Goal: Transaction & Acquisition: Book appointment/travel/reservation

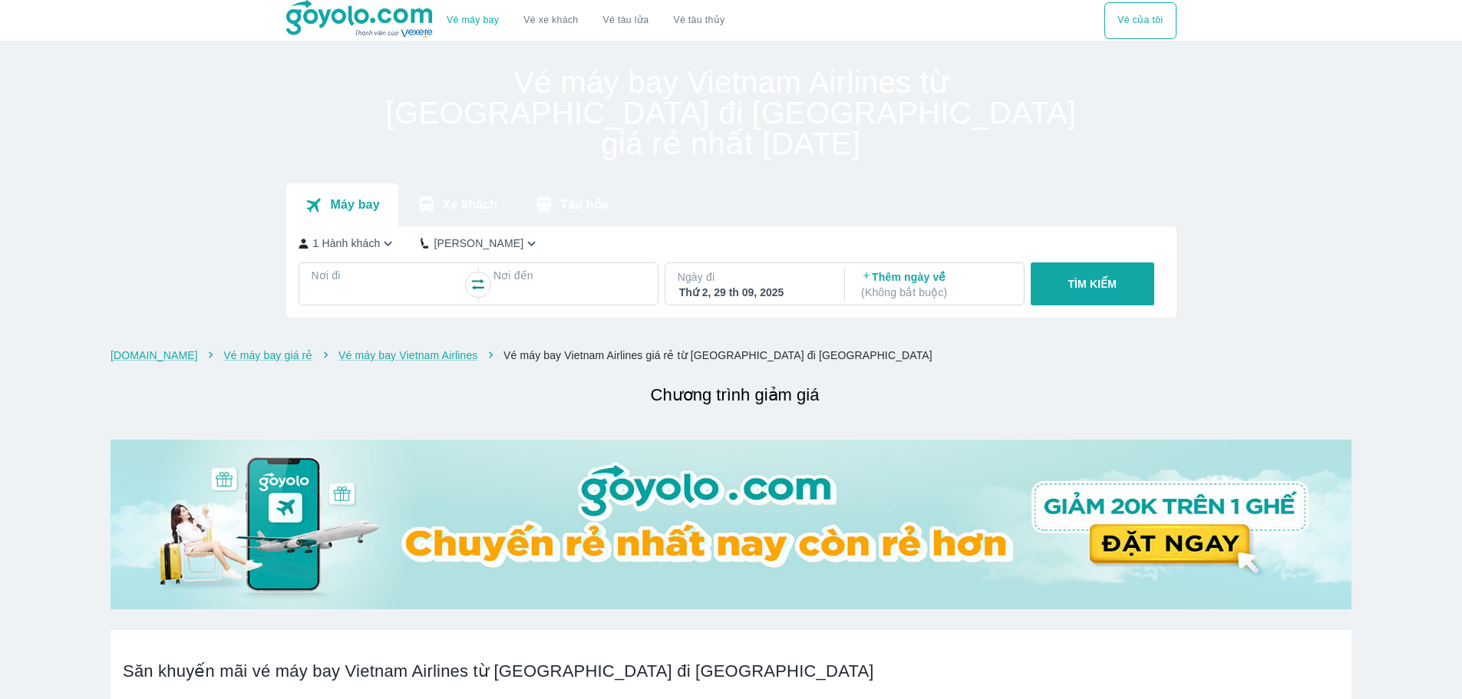
checkbox input "true"
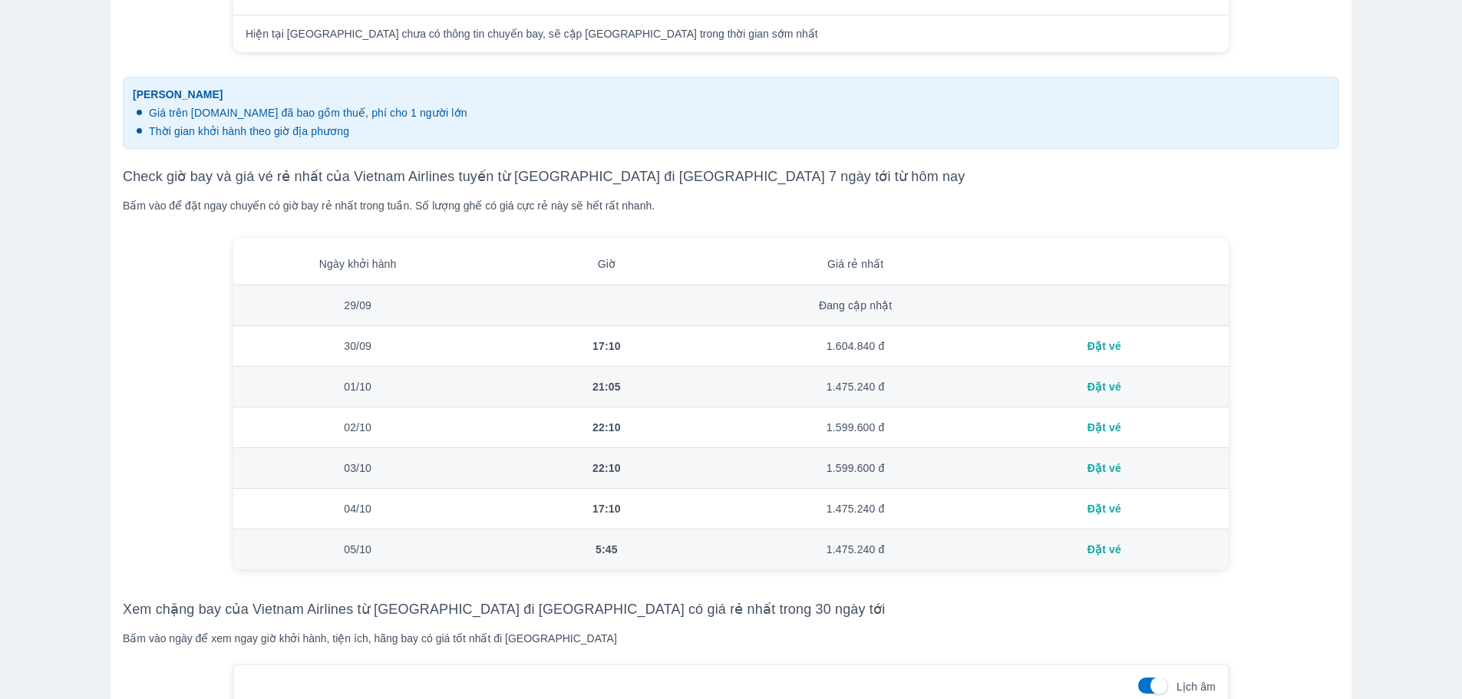
scroll to position [849, 0]
click at [1105, 350] on div "Đặt vé" at bounding box center [1104, 345] width 224 height 15
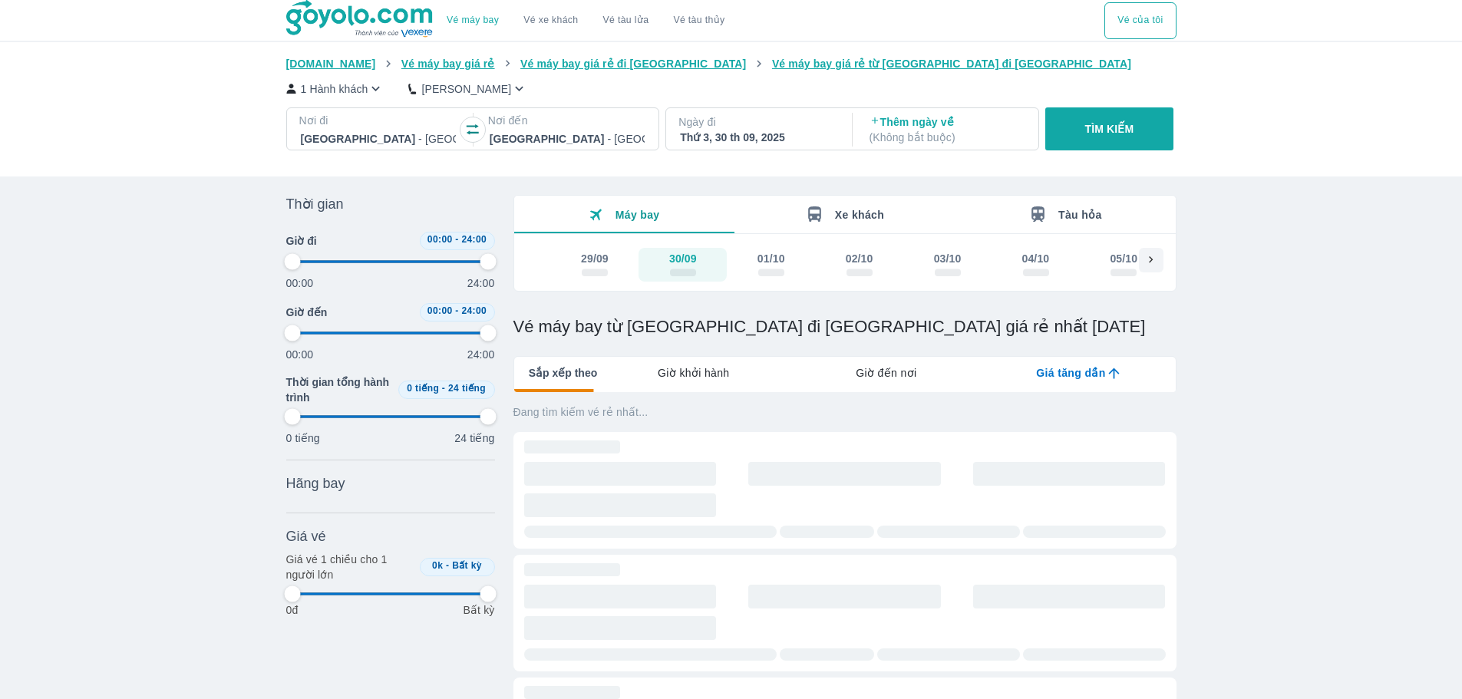
type input "97.9166666666667"
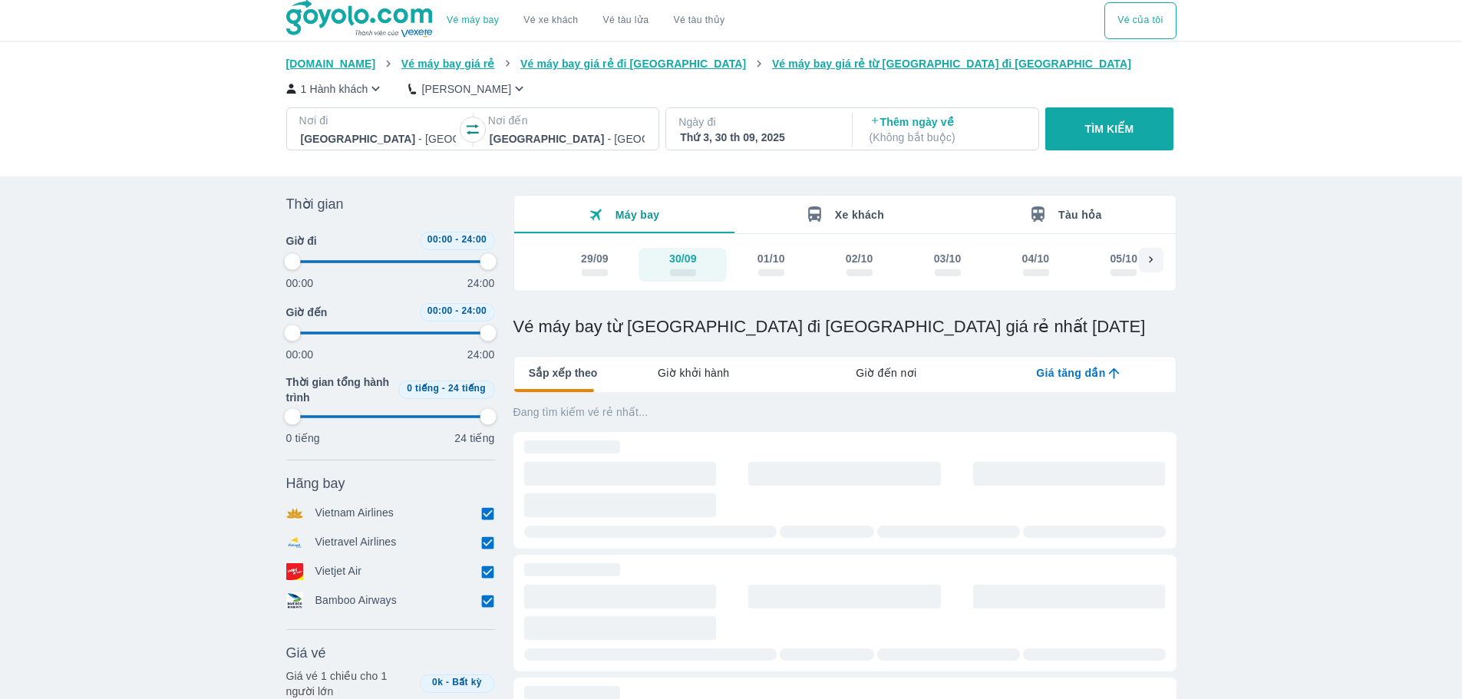
type input "97.9166666666667"
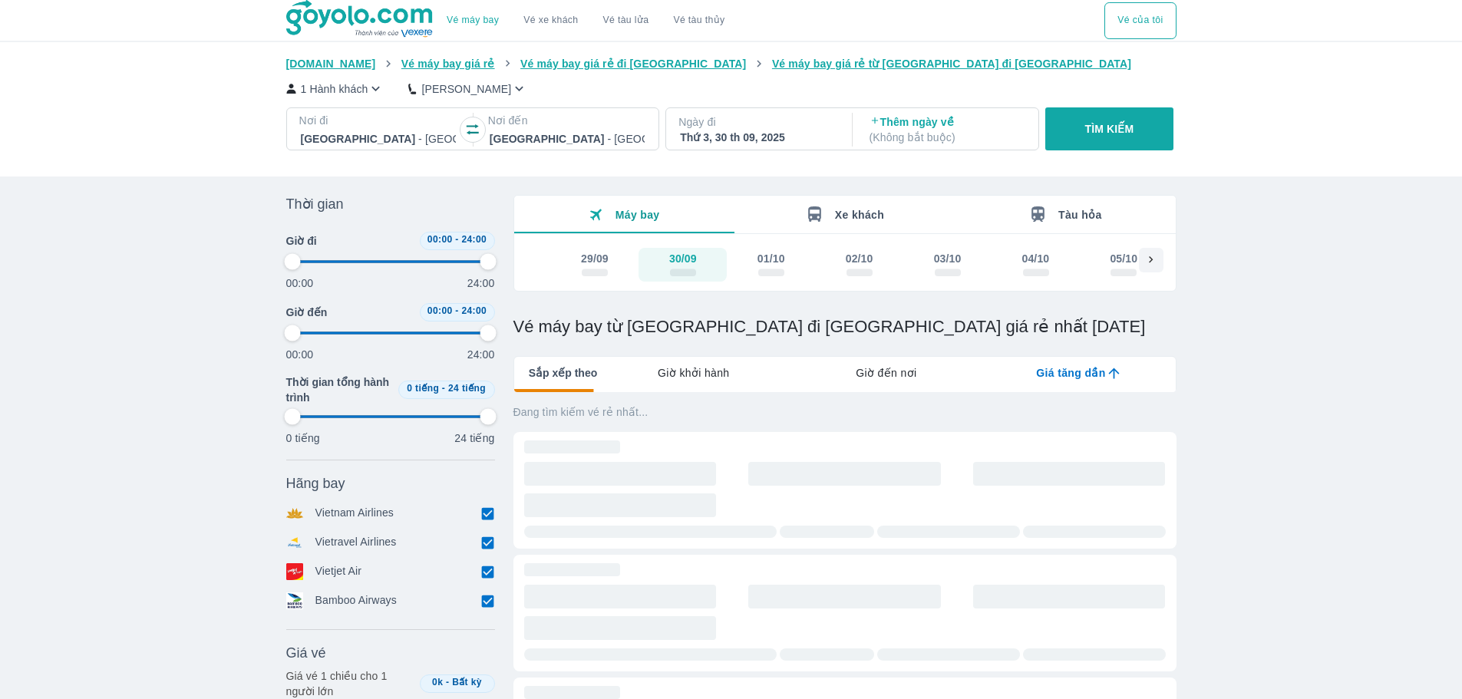
type input "97.9166666666667"
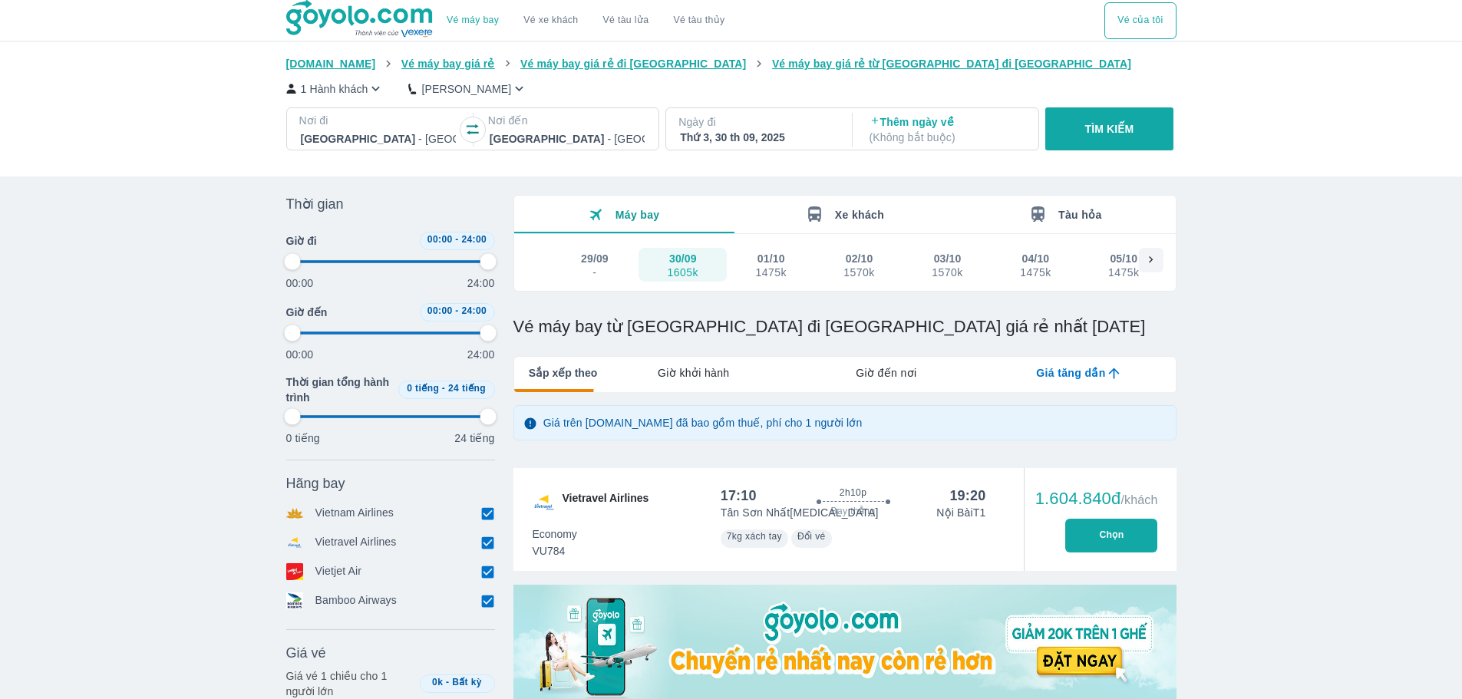
type input "97.9166666666667"
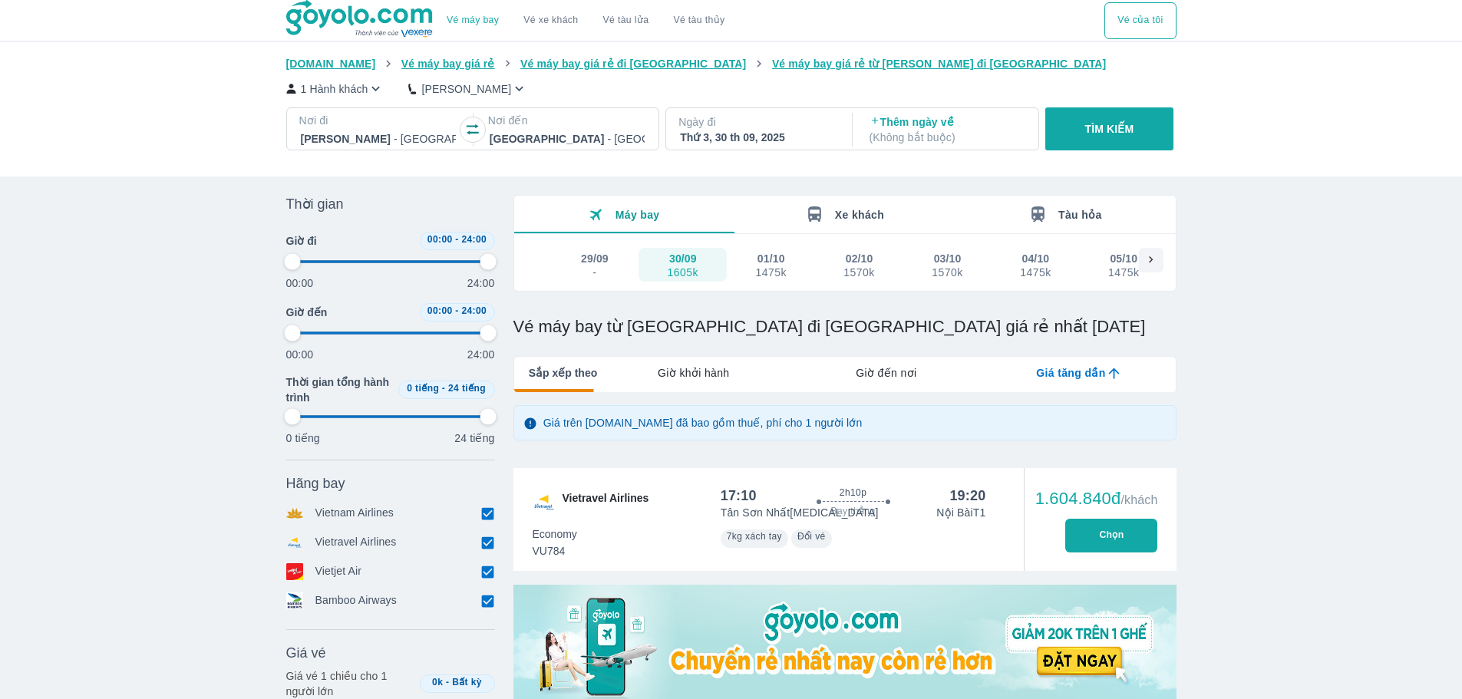
type input "97.9166666666667"
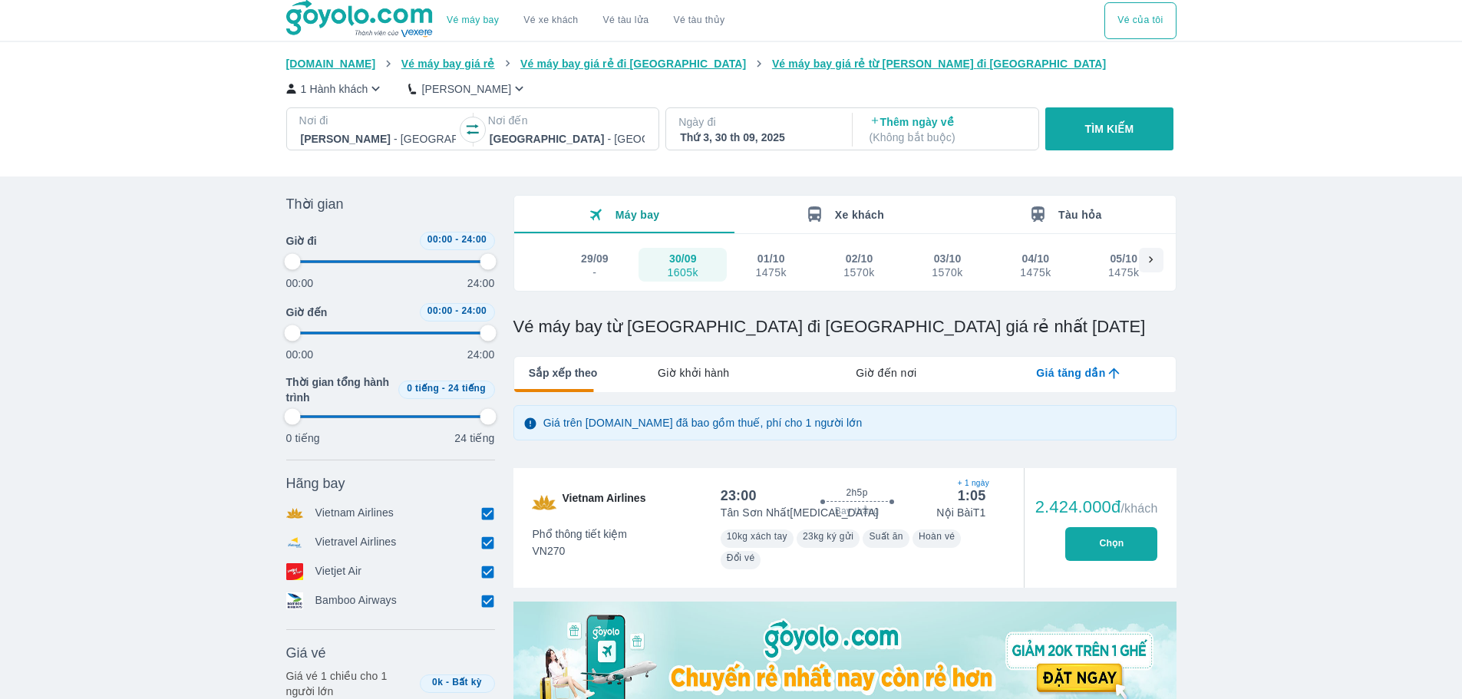
type input "97.9166666666667"
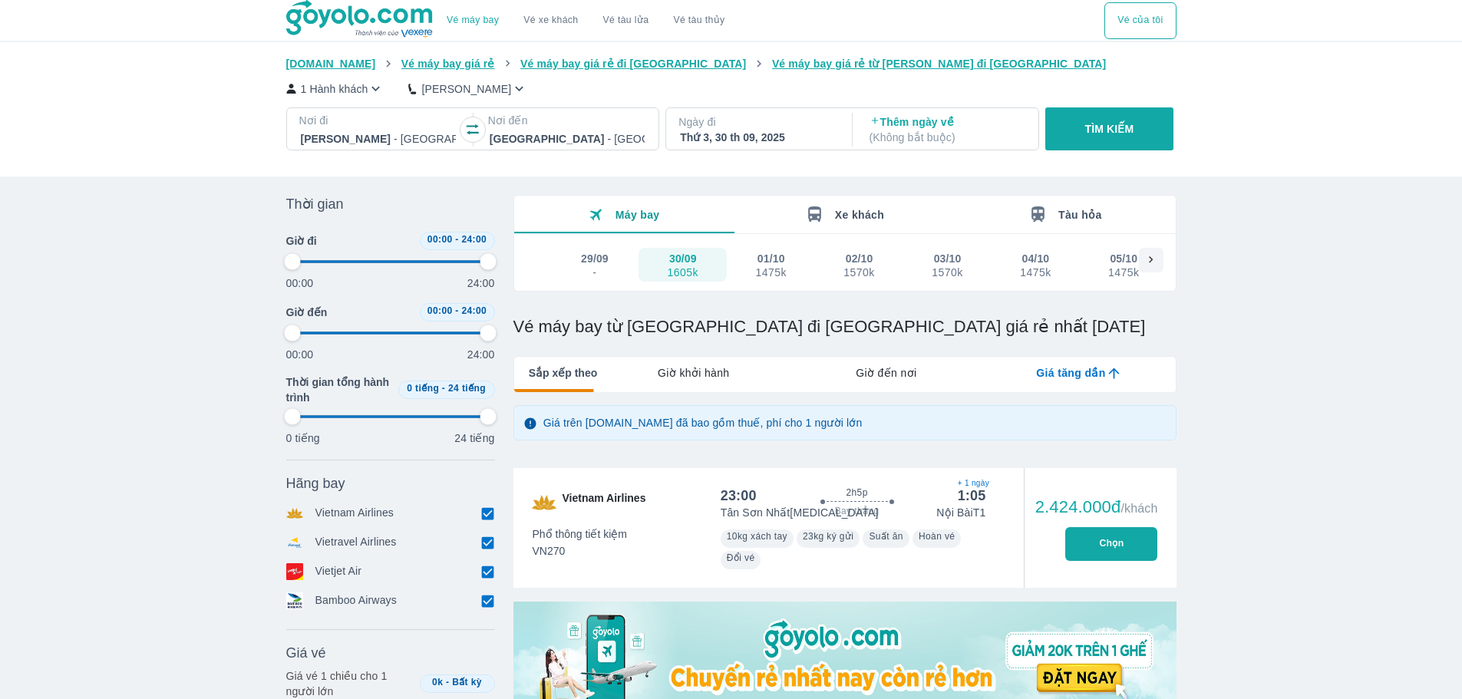
type input "97.9166666666667"
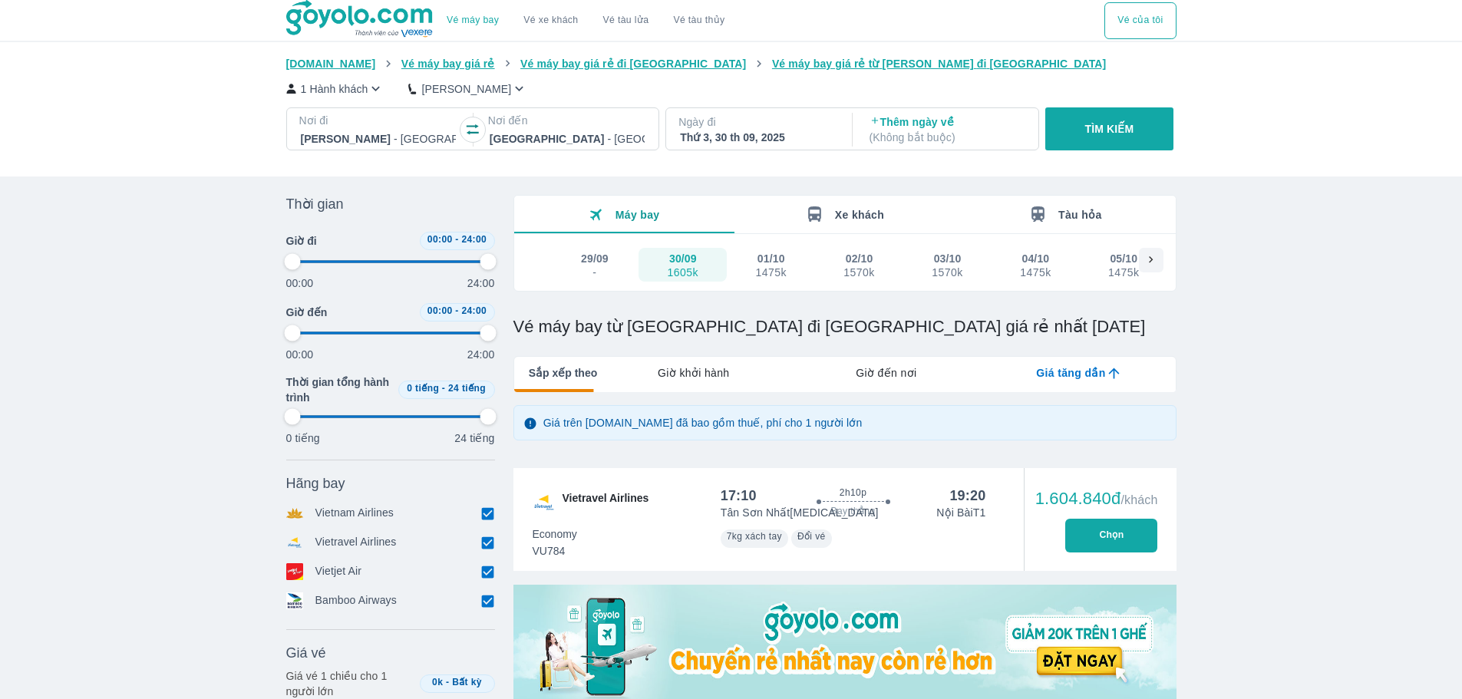
type input "97.9166666666667"
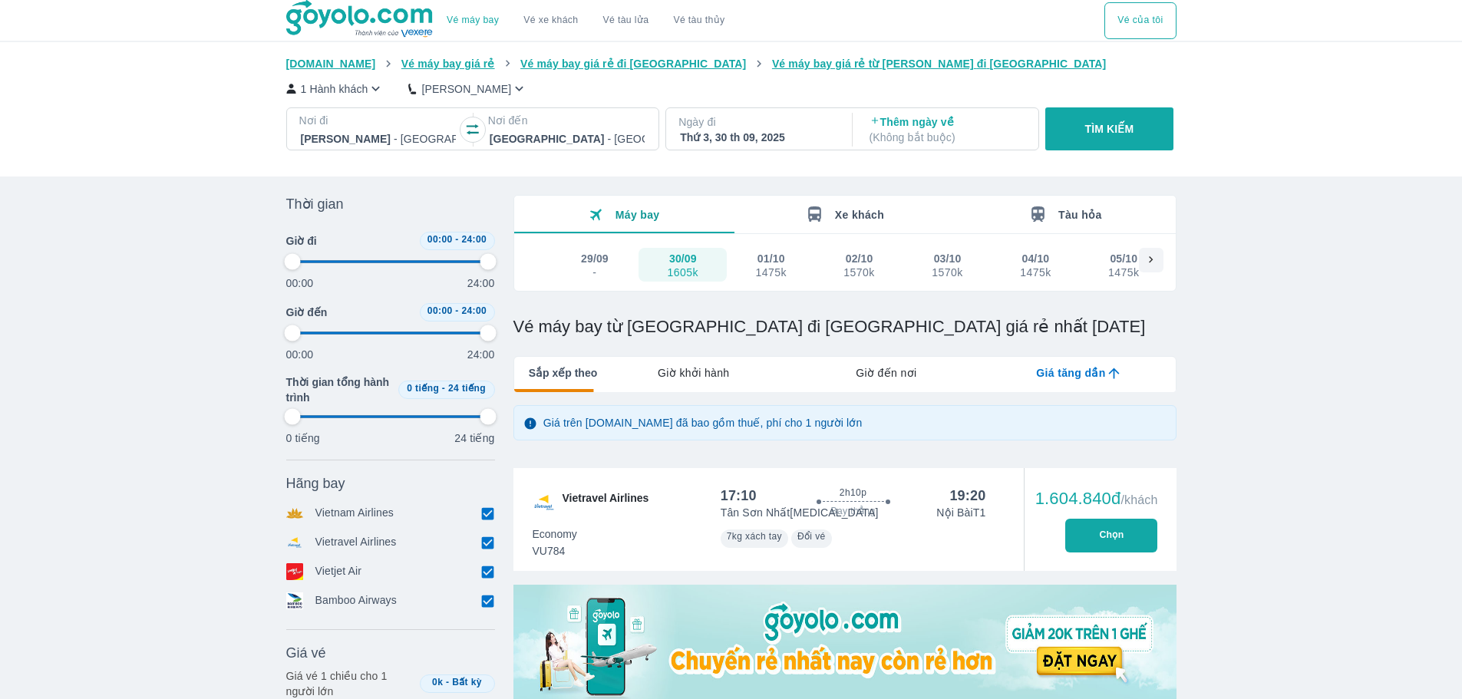
type input "97.9166666666667"
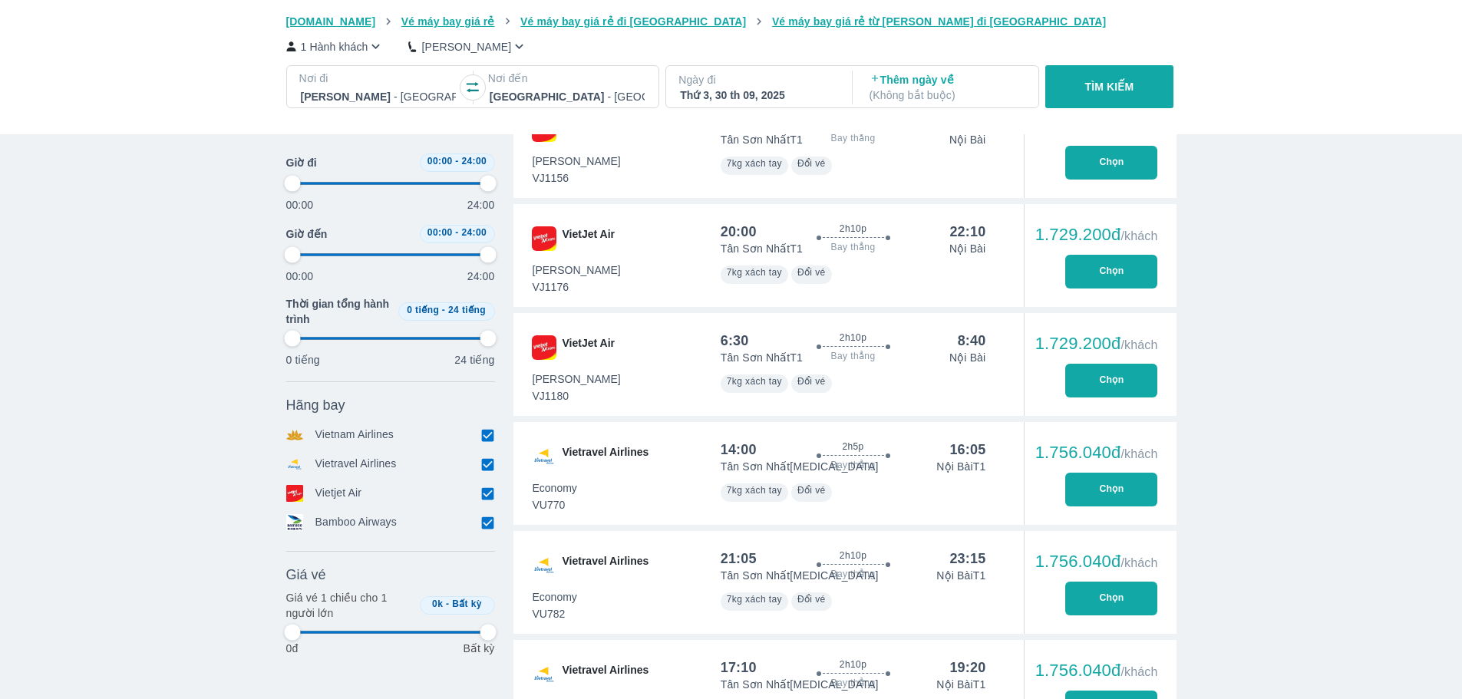
type input "97.9166666666667"
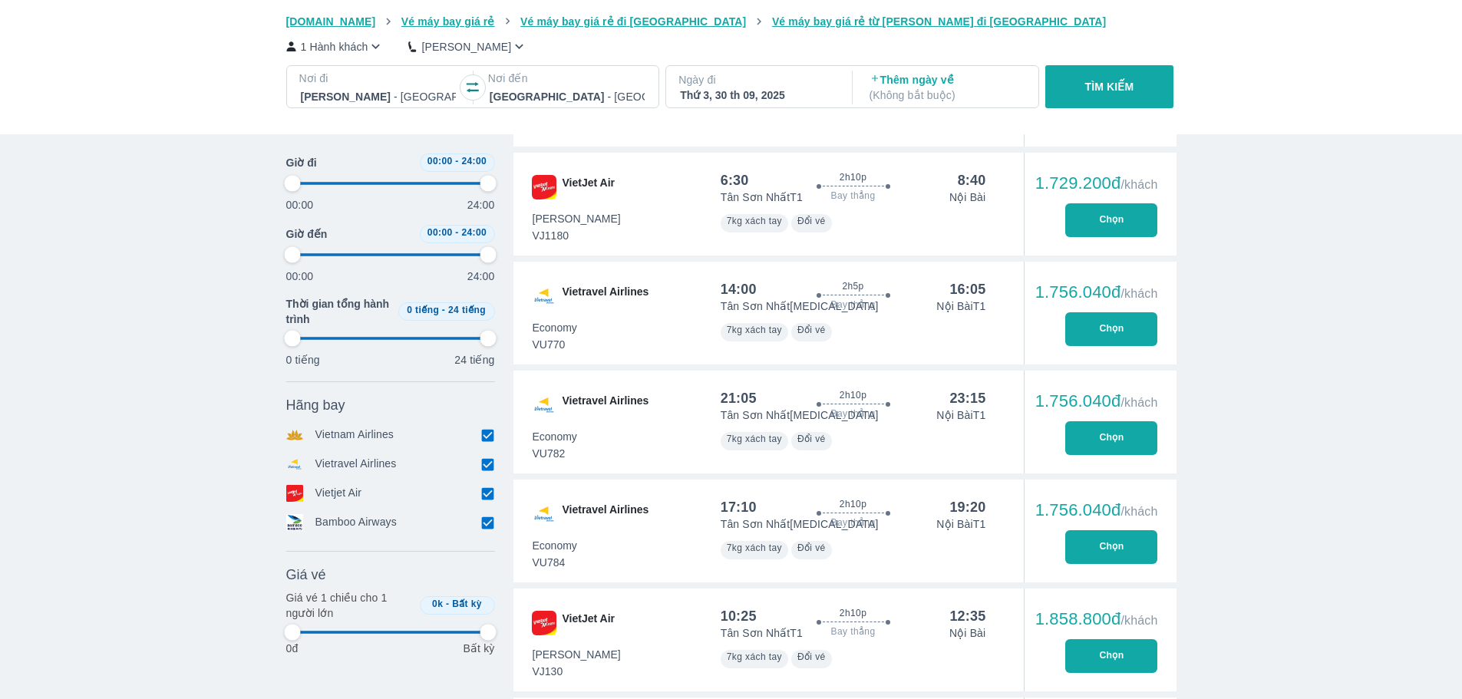
type input "97.9166666666667"
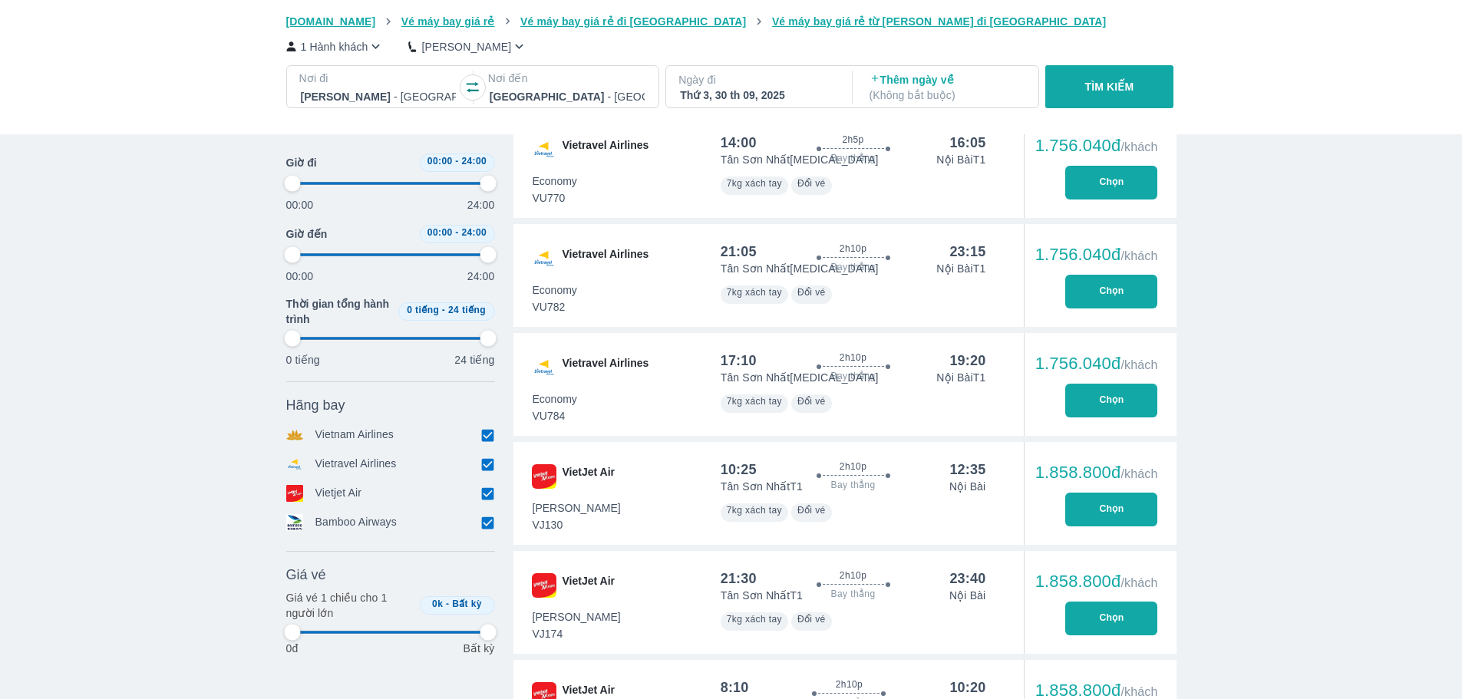
type input "97.9166666666667"
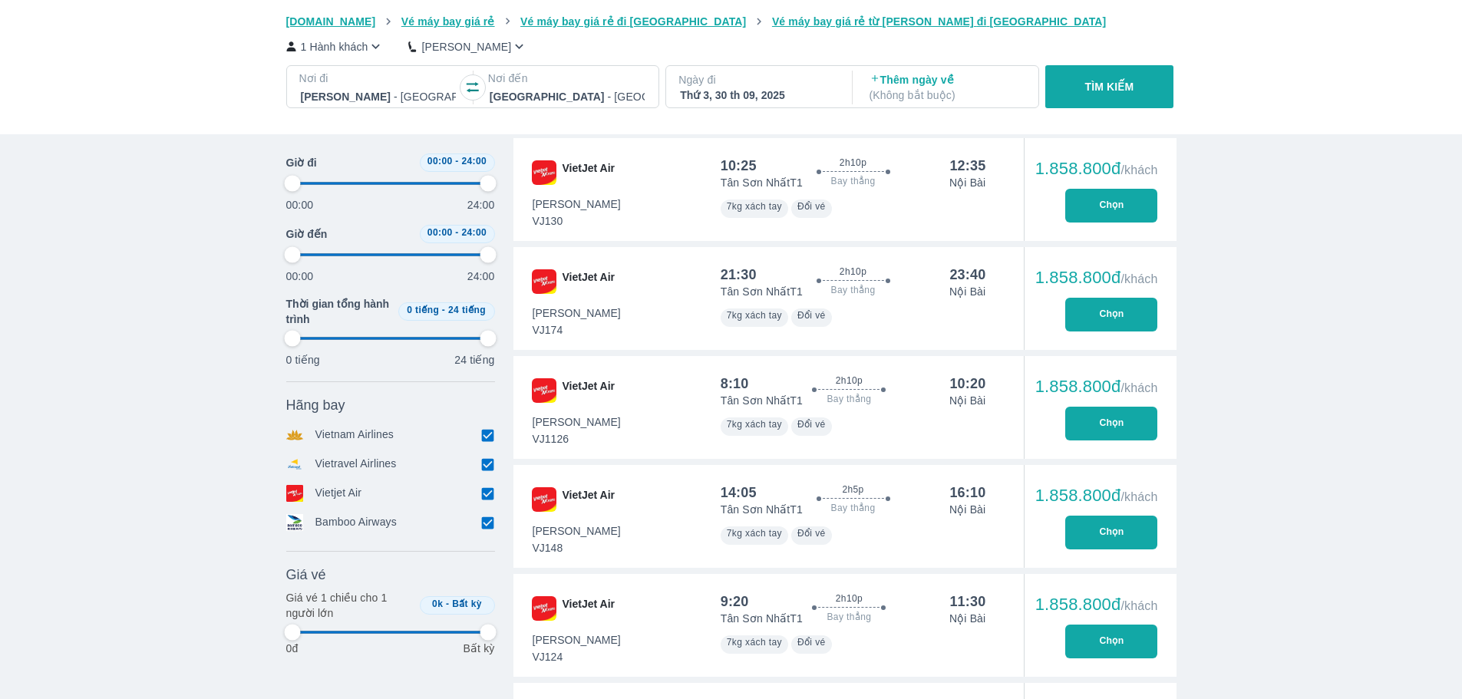
scroll to position [1458, 0]
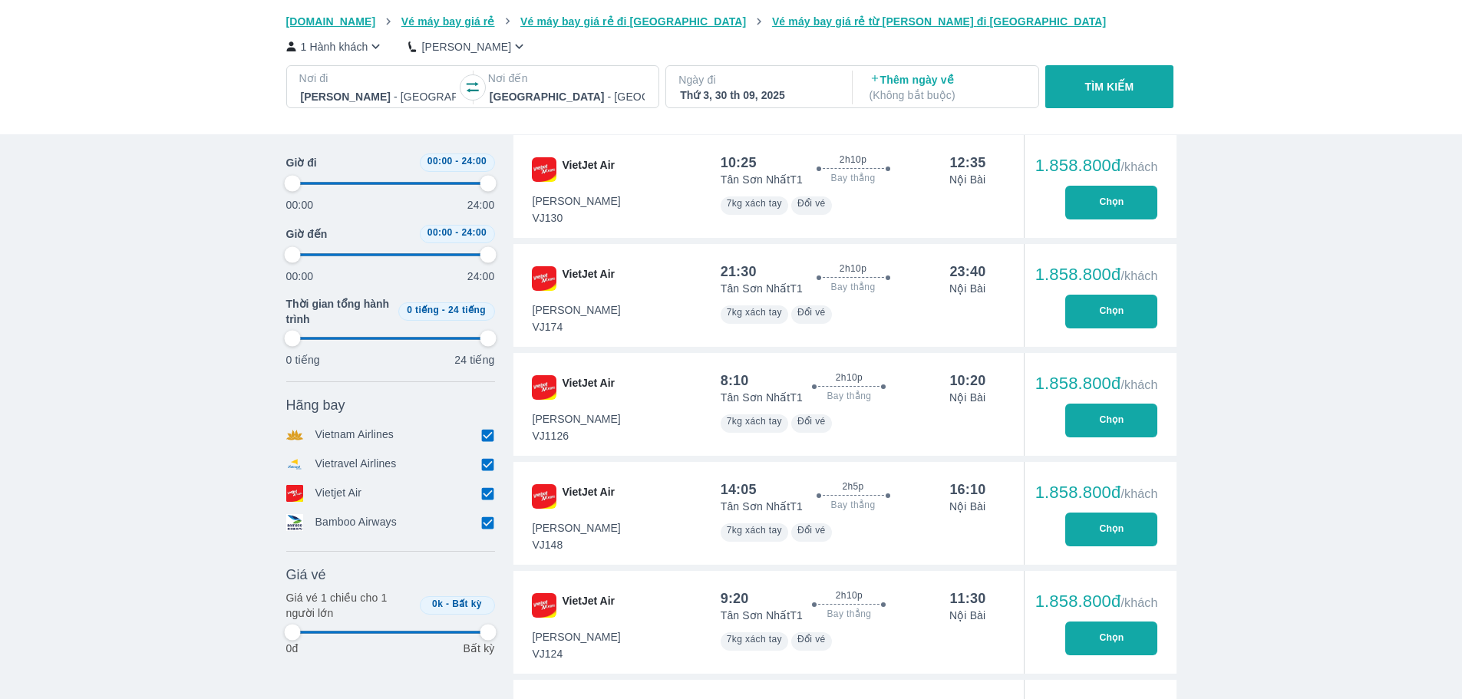
type input "97.9166666666667"
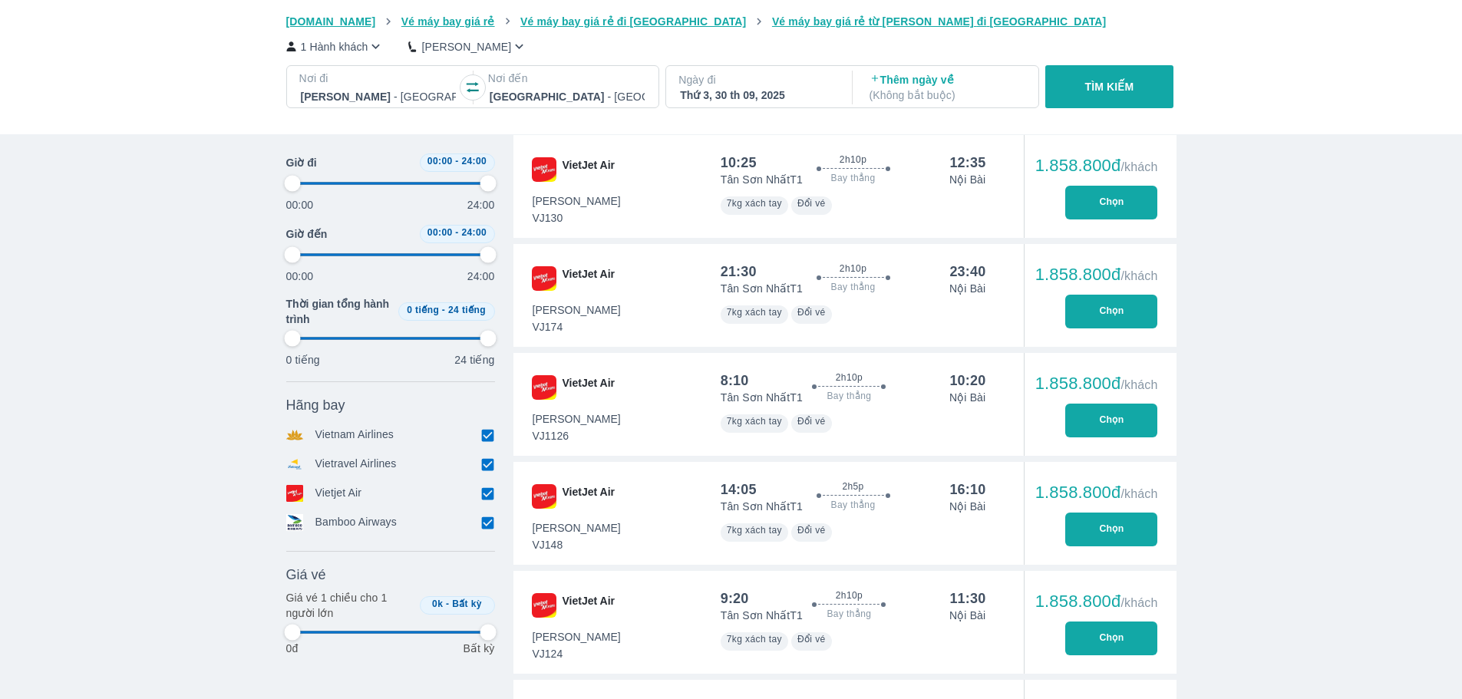
type input "97.9166666666667"
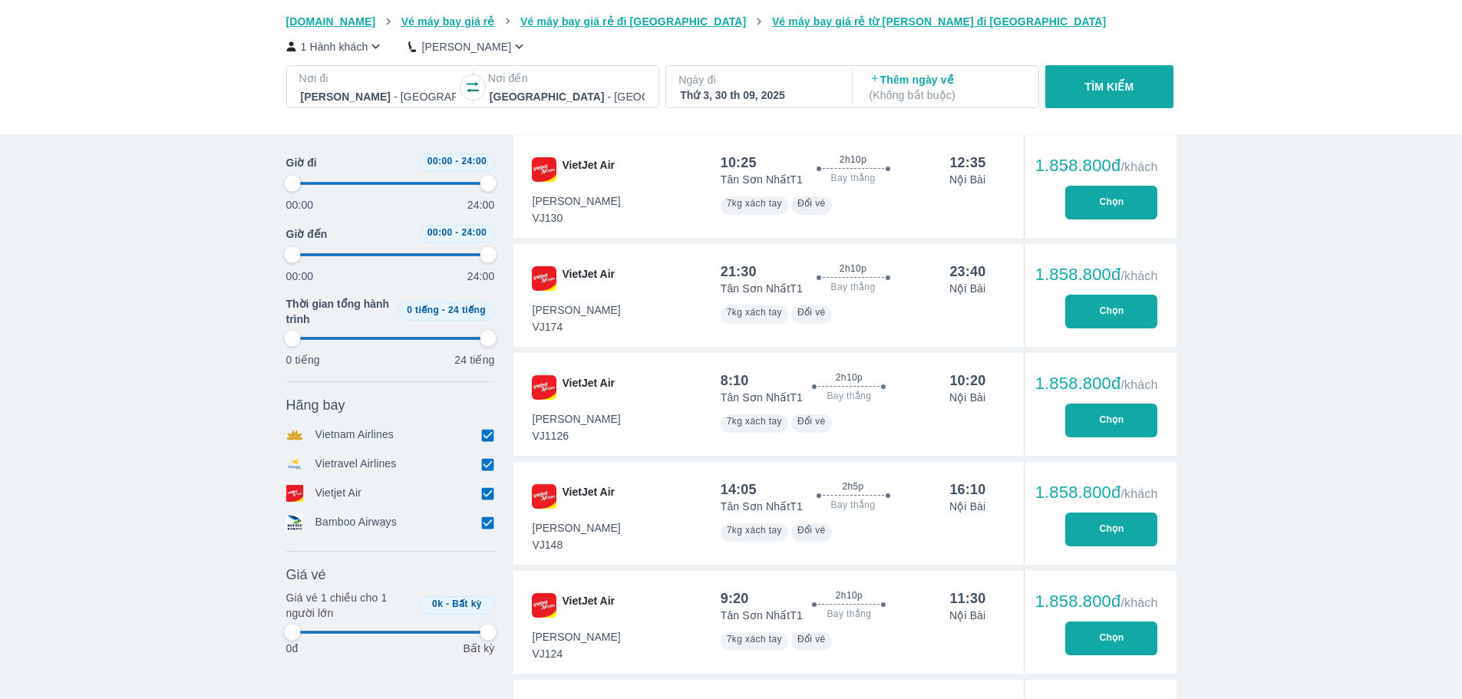
type input "97.9166666666667"
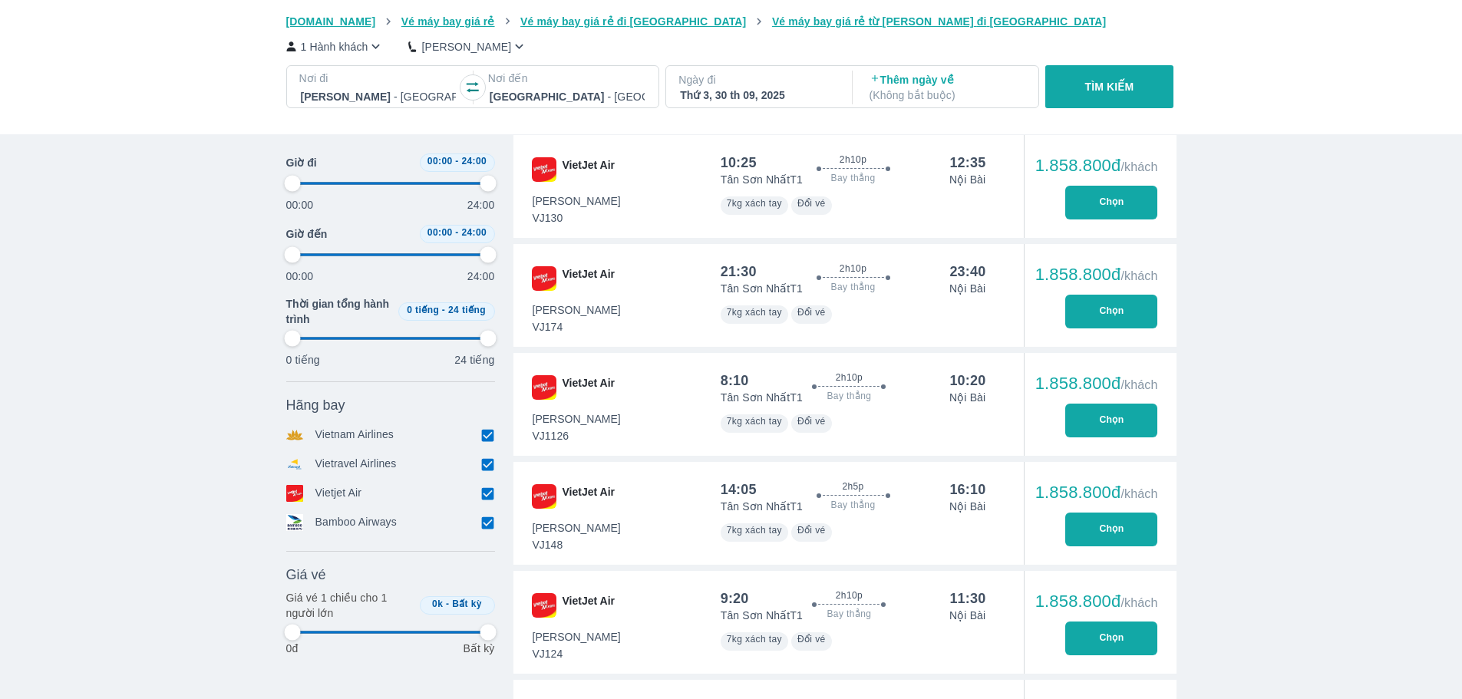
type input "97.9166666666667"
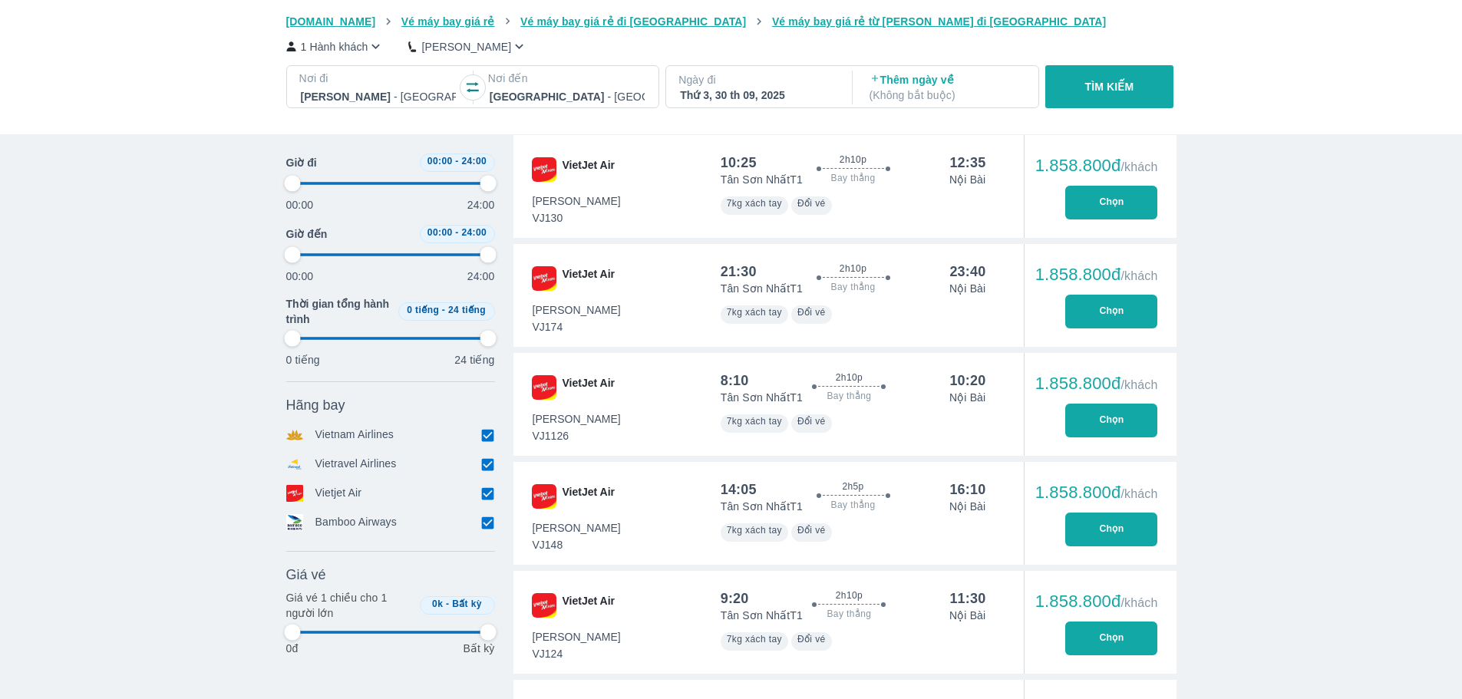
type input "97.9166666666667"
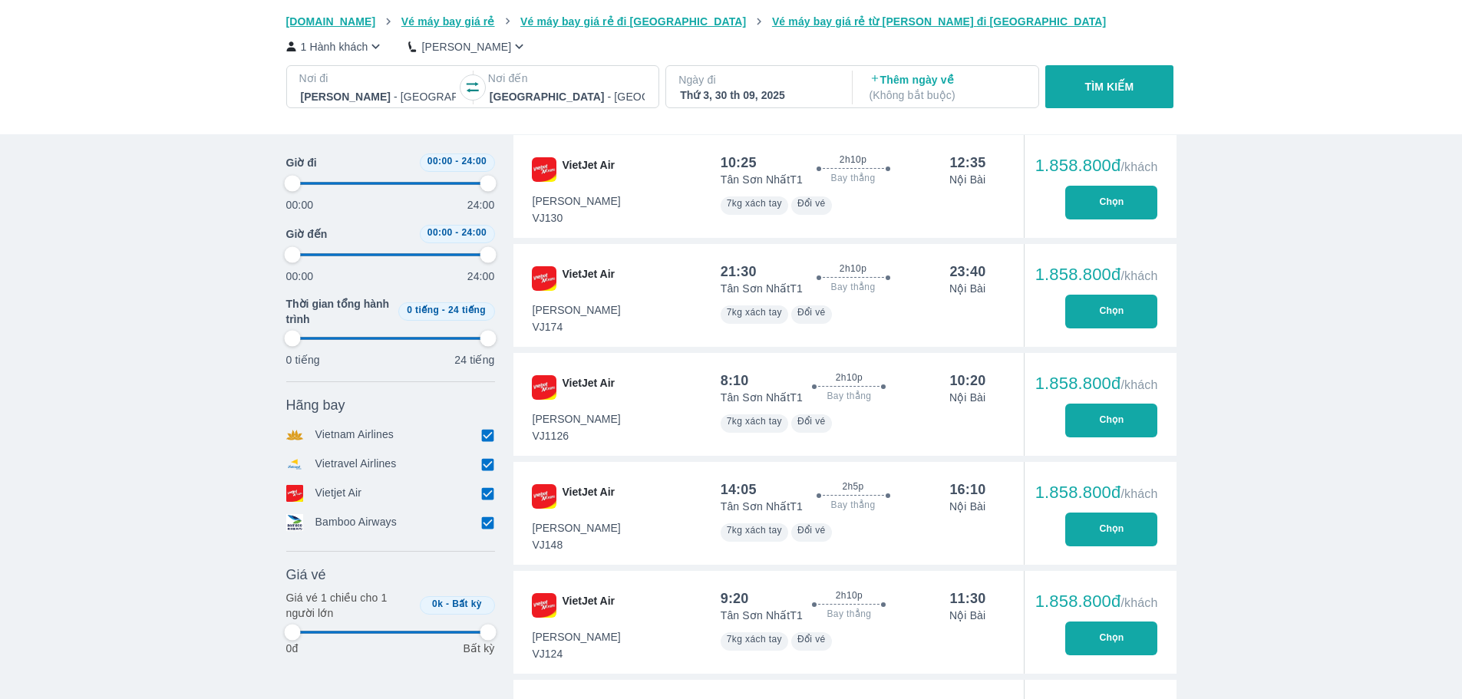
type input "97.9166666666667"
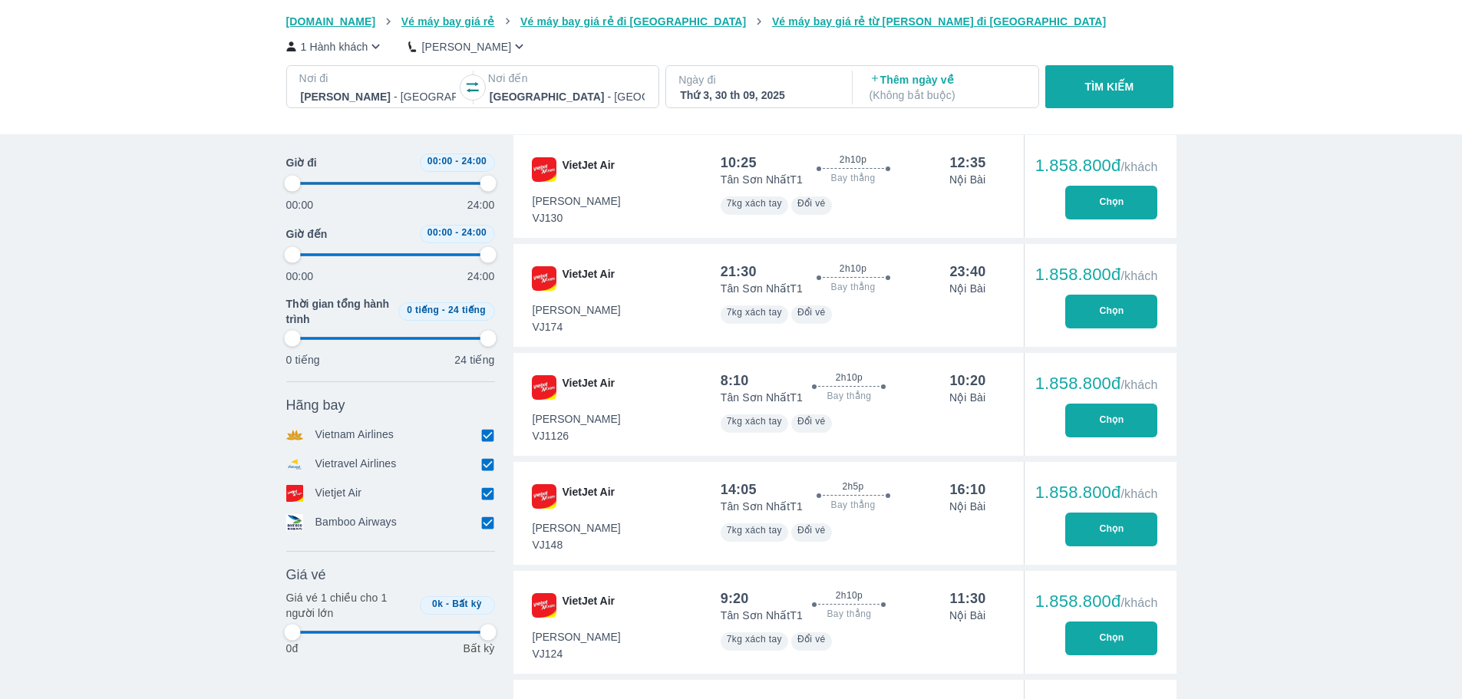
type input "97.9166666666667"
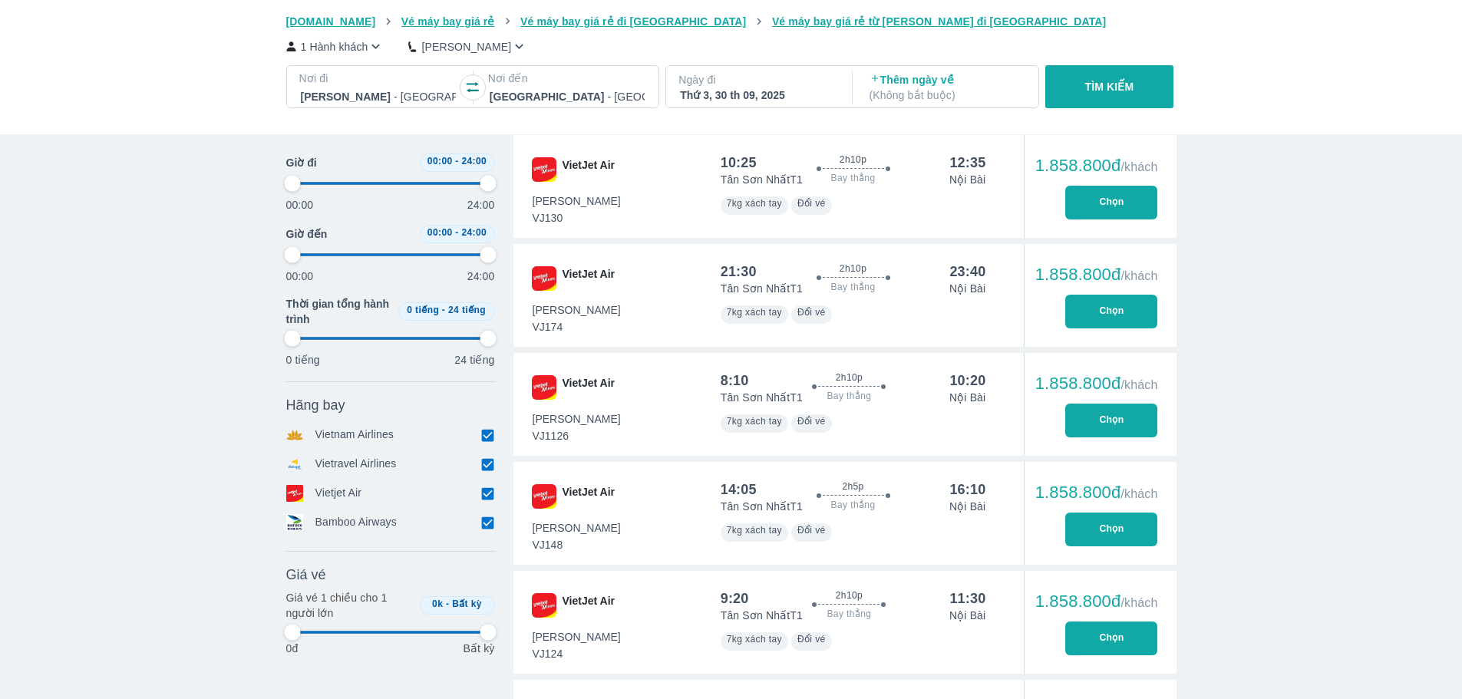
type input "97.9166666666667"
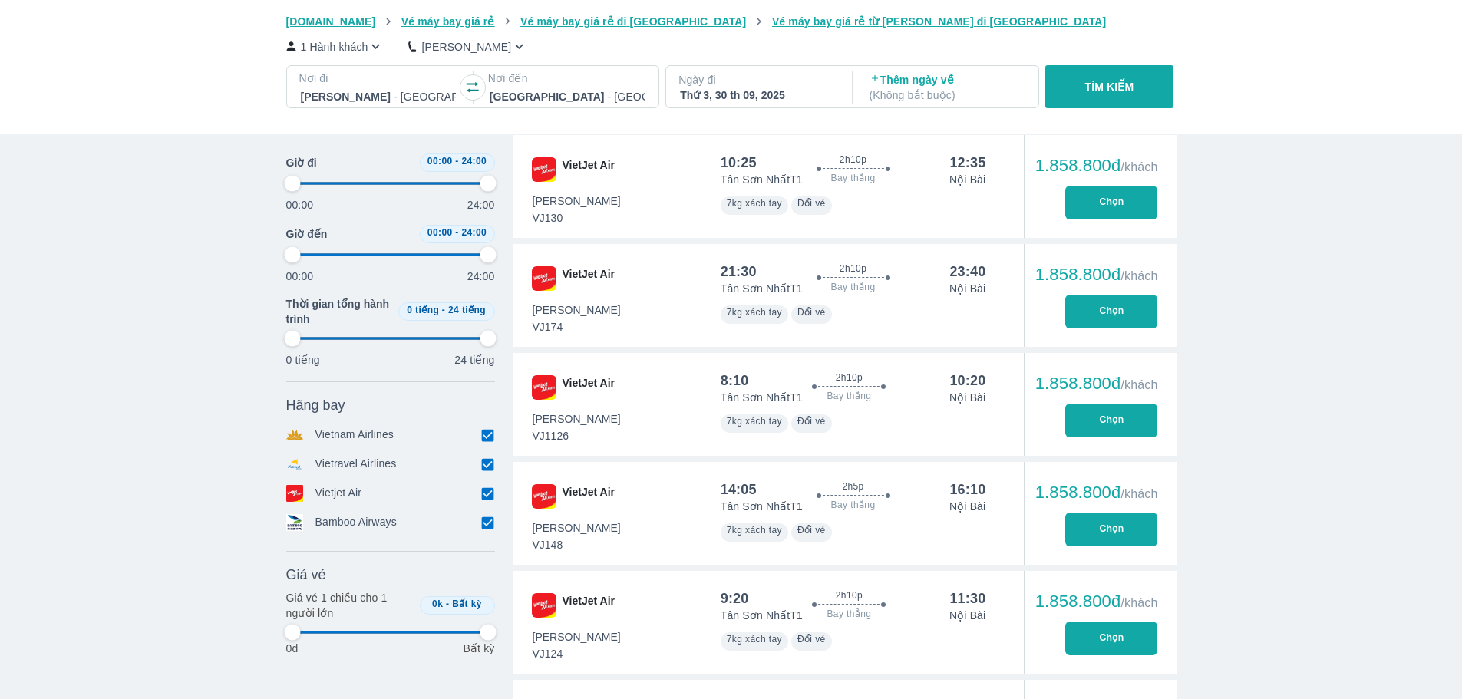
type input "97.9166666666667"
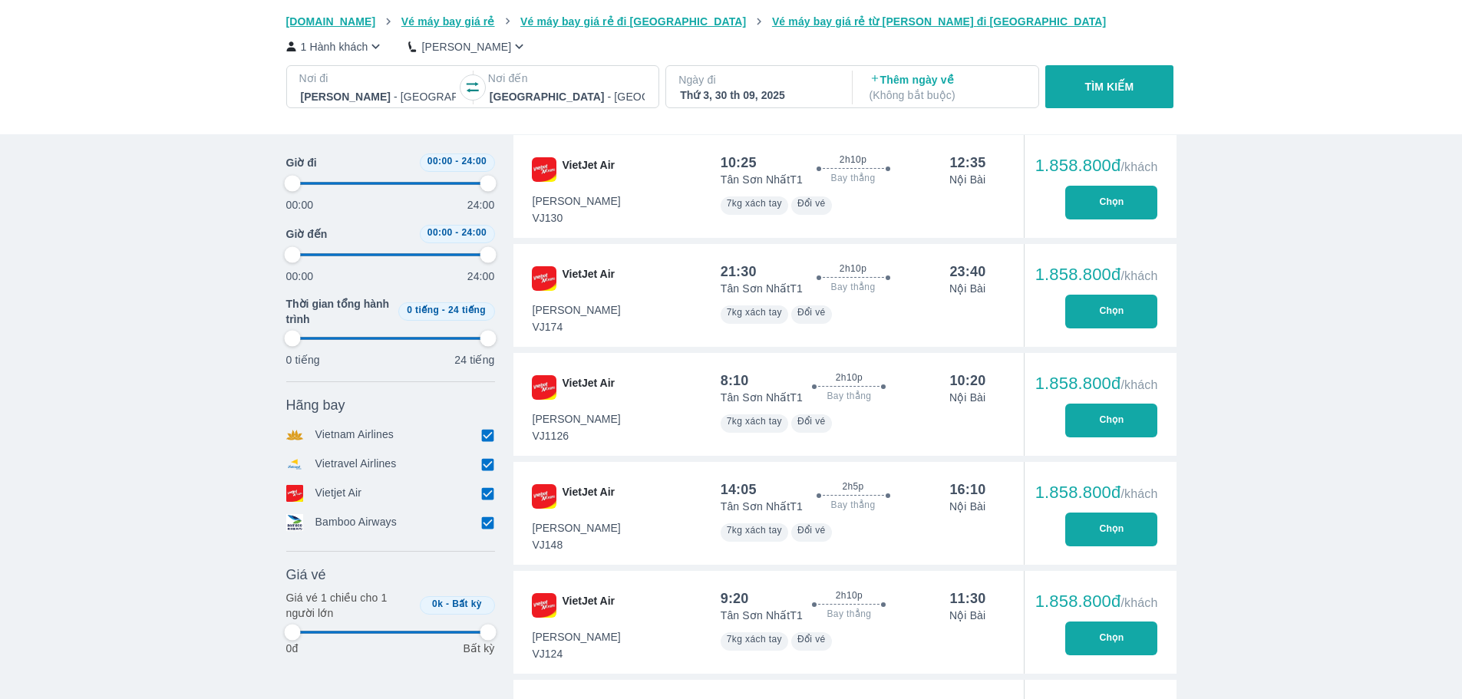
type input "97.9166666666667"
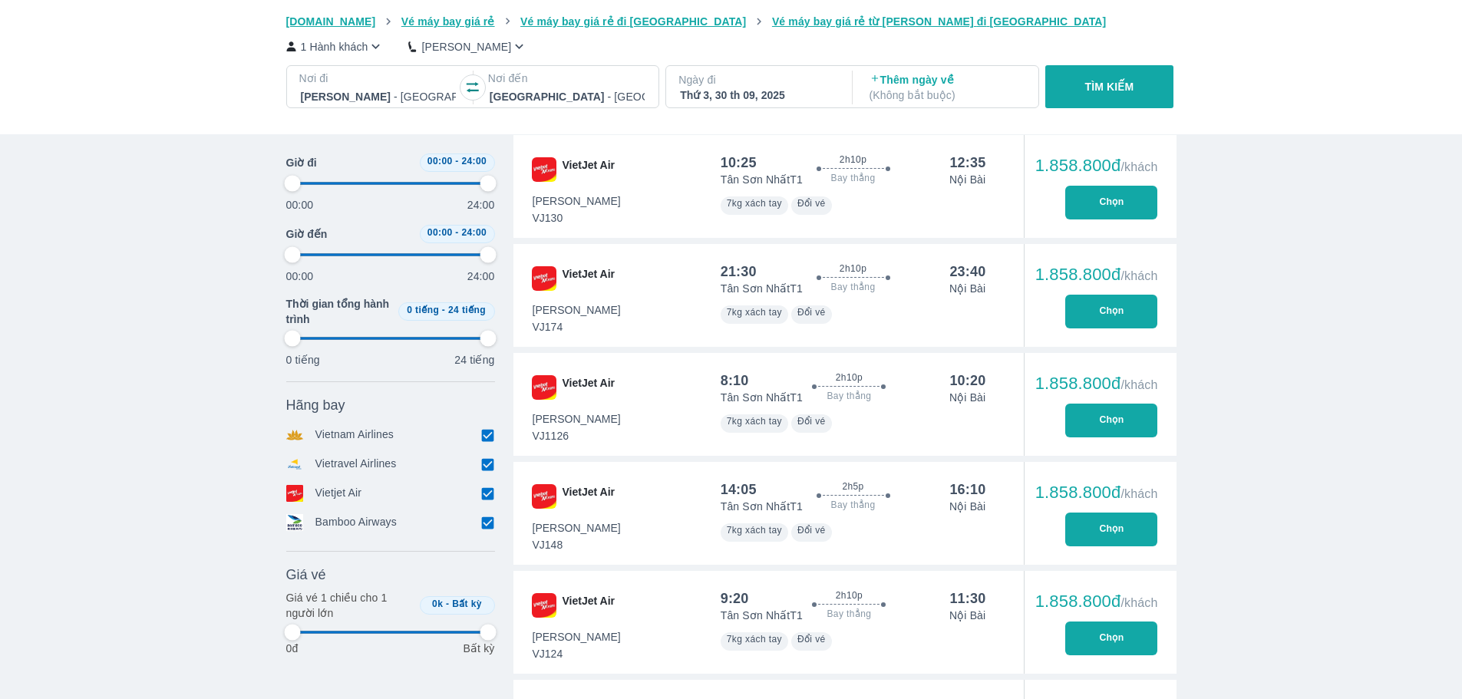
type input "97.9166666666667"
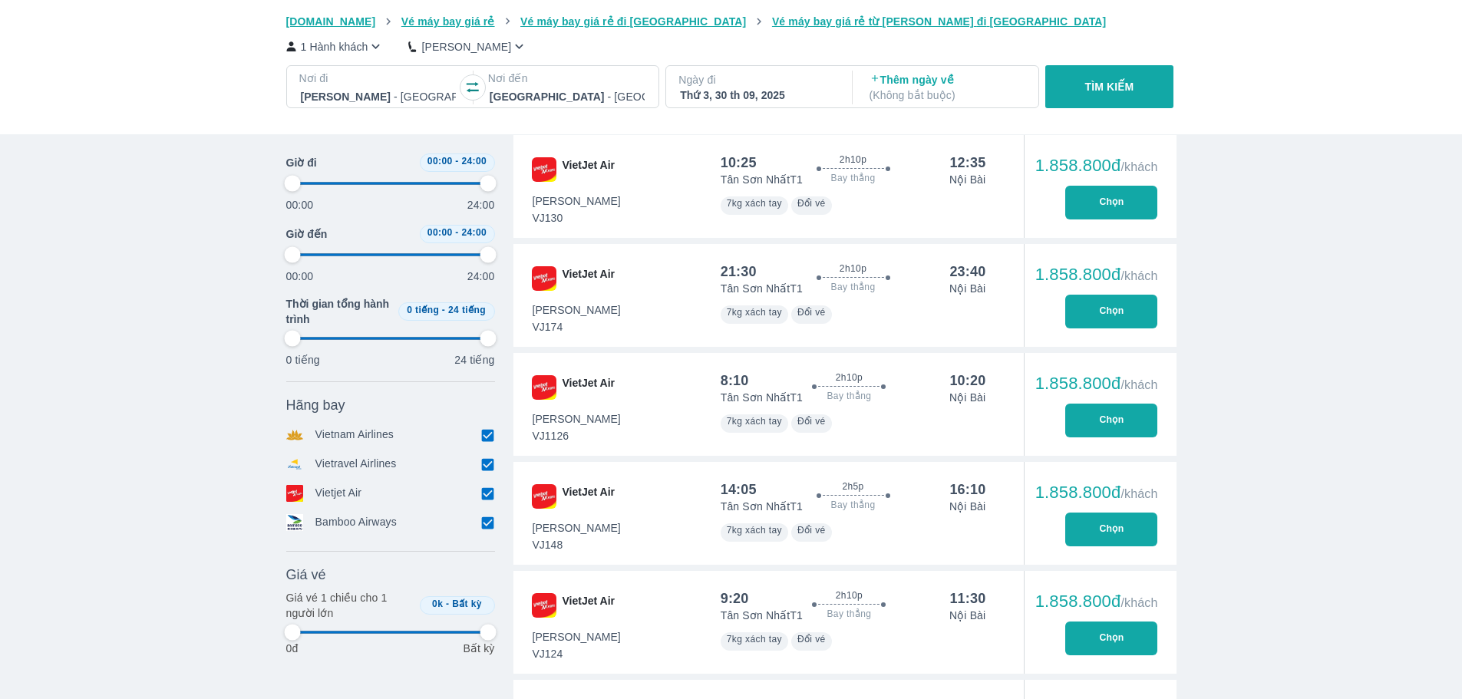
type input "97.9166666666667"
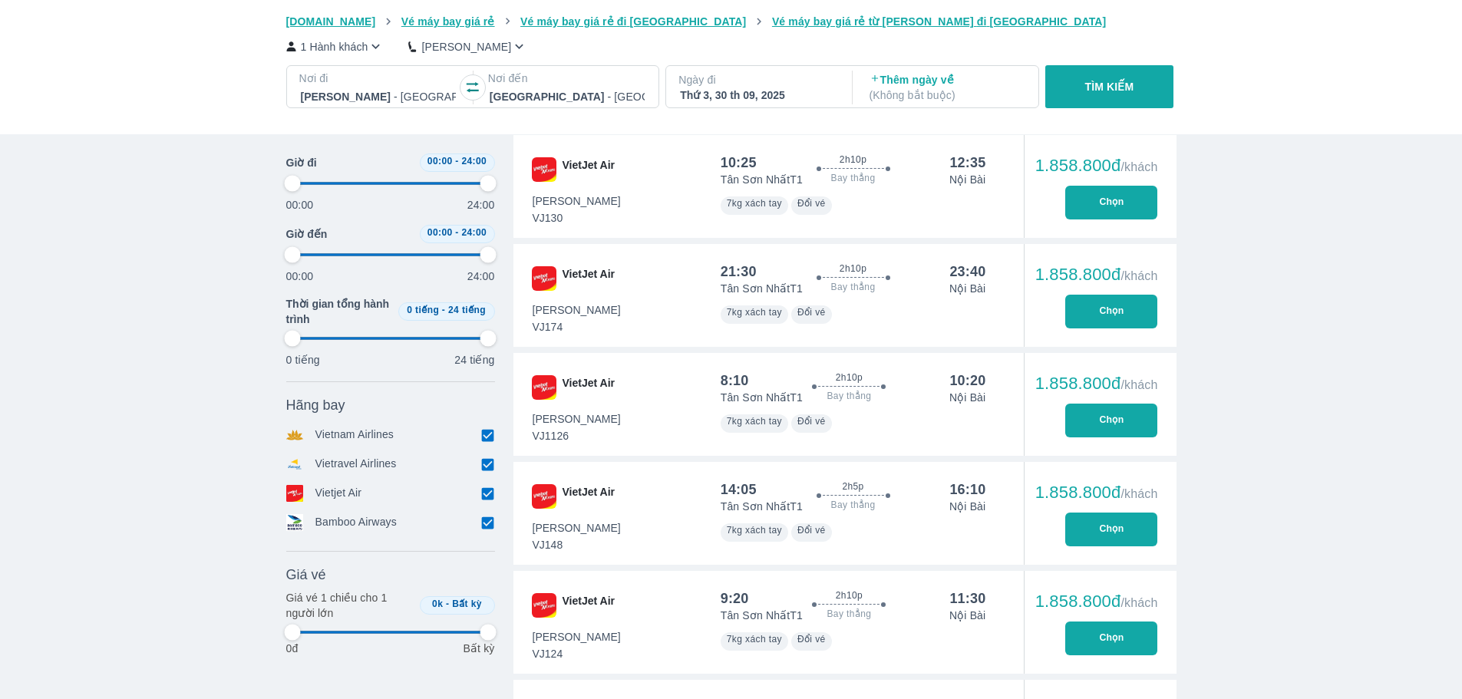
type input "97.9166666666667"
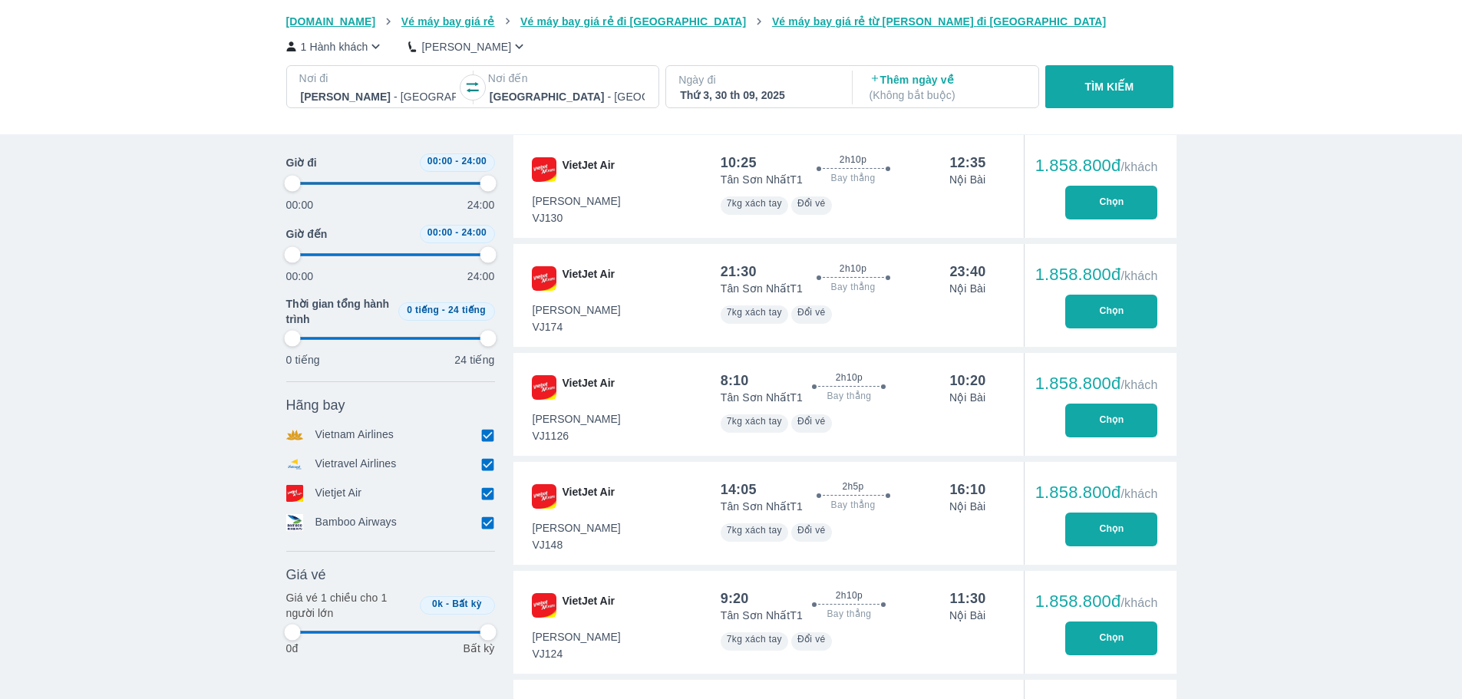
type input "97.9166666666667"
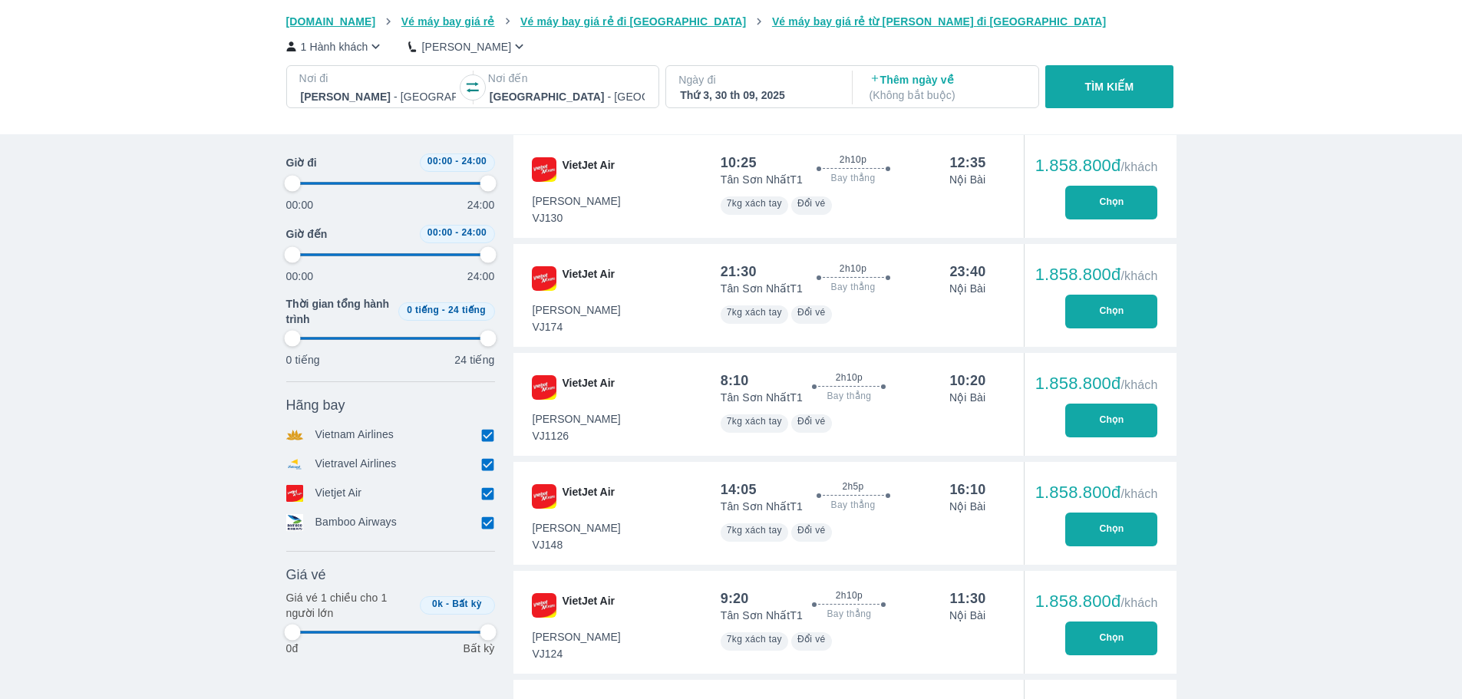
type input "97.9166666666667"
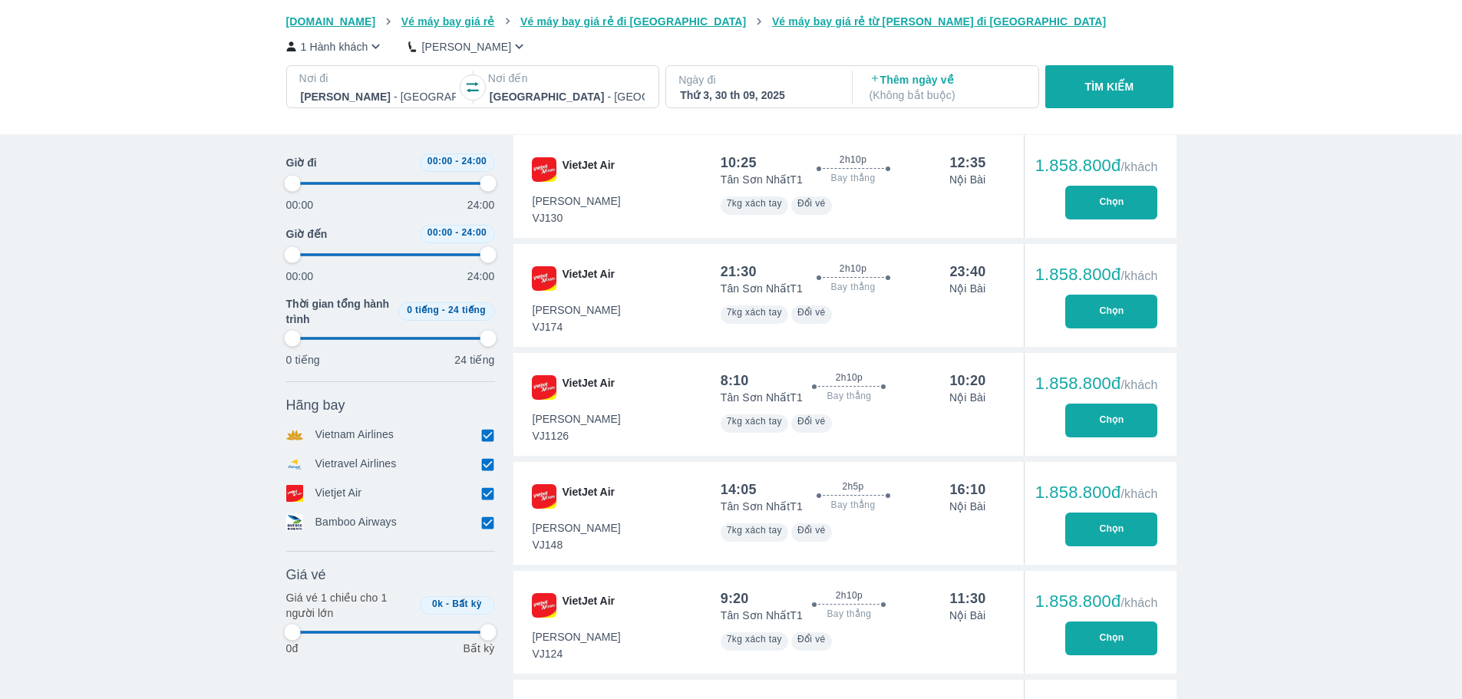
type input "97.9166666666667"
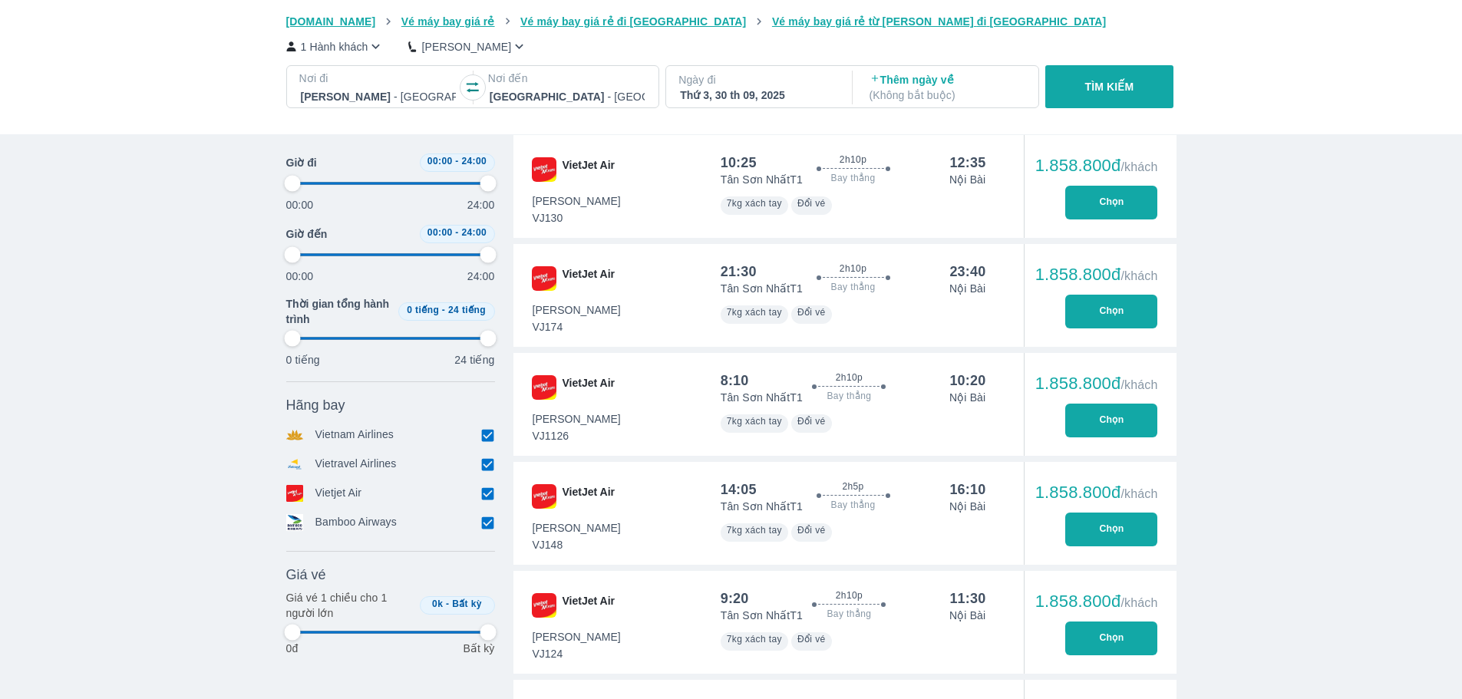
type input "97.9166666666667"
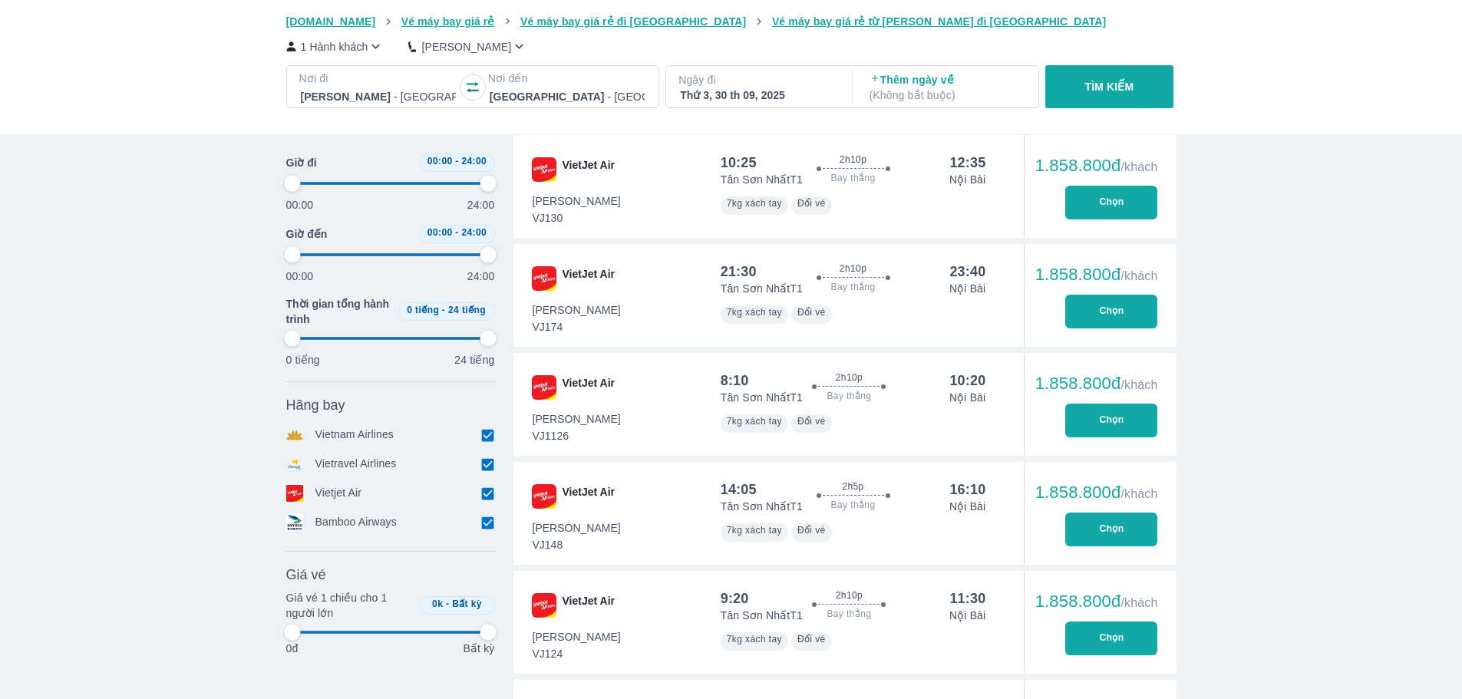
type input "97.9166666666667"
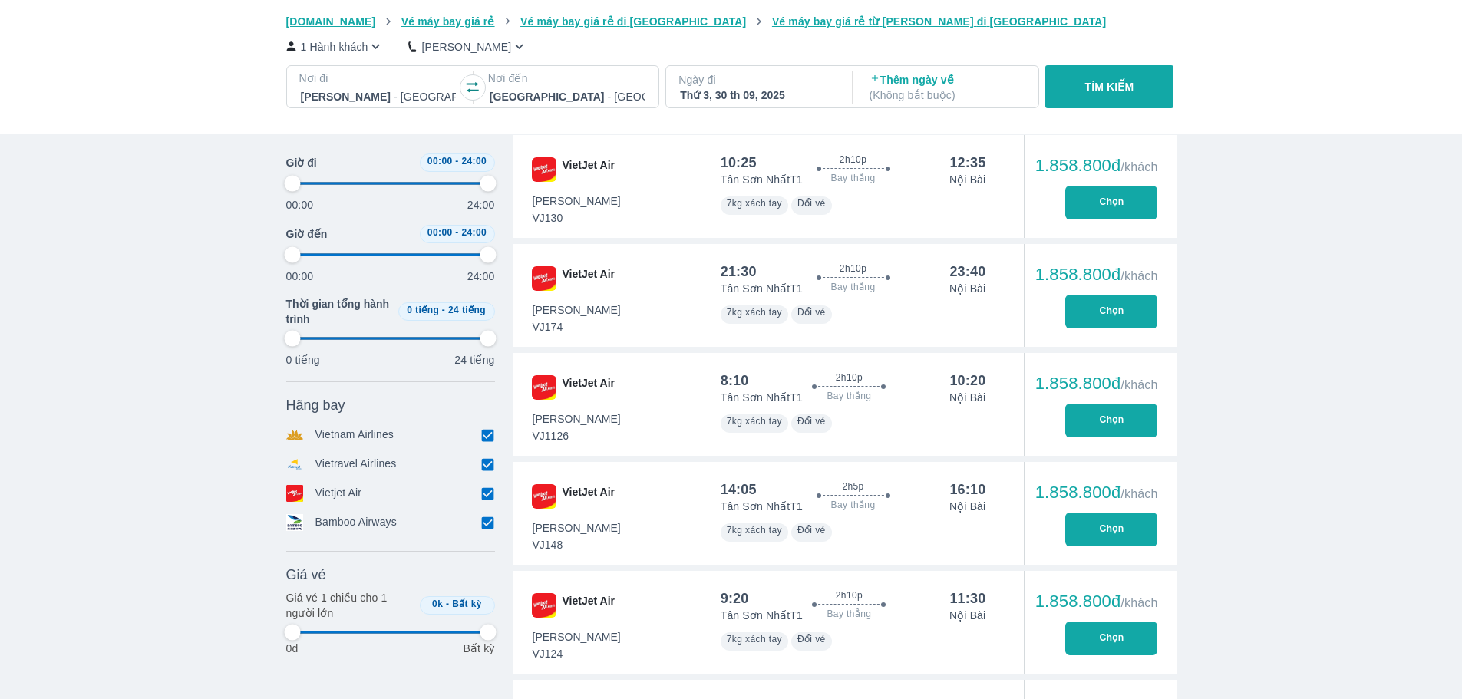
type input "97.9166666666667"
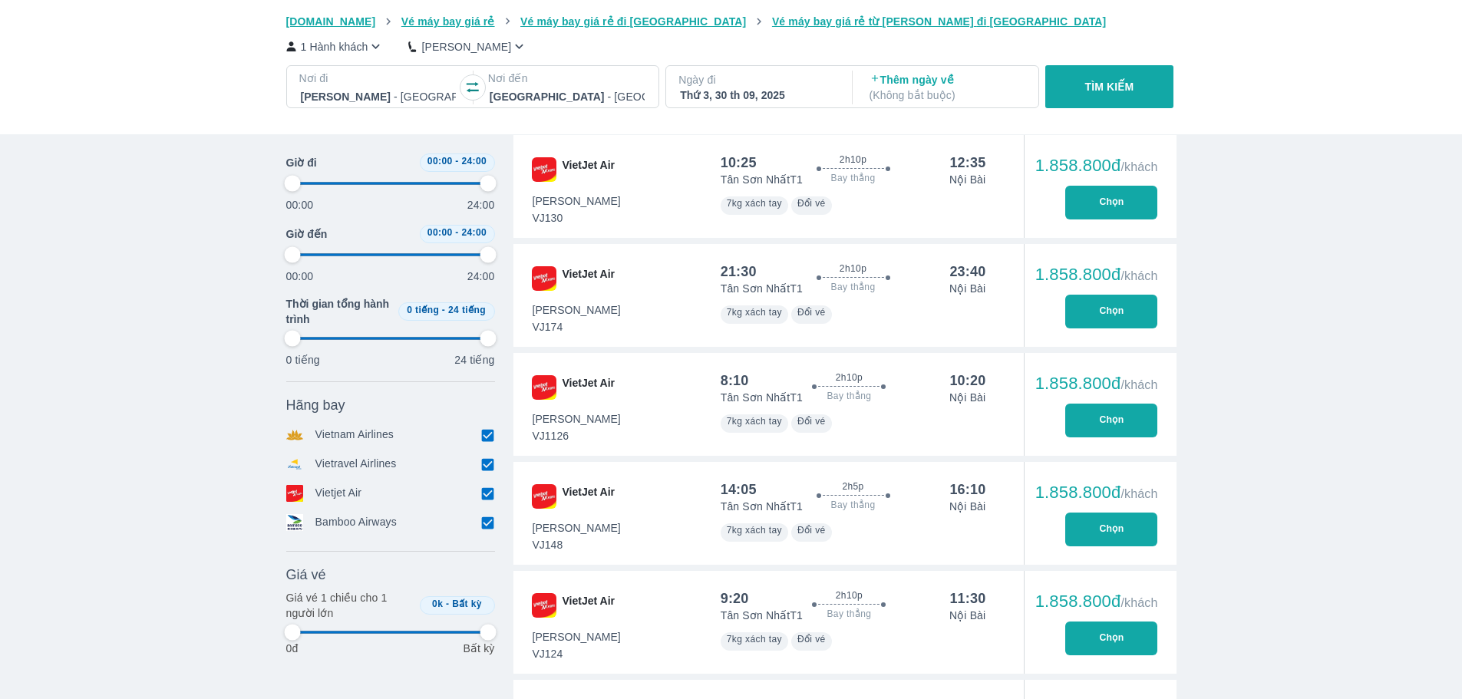
type input "97.9166666666667"
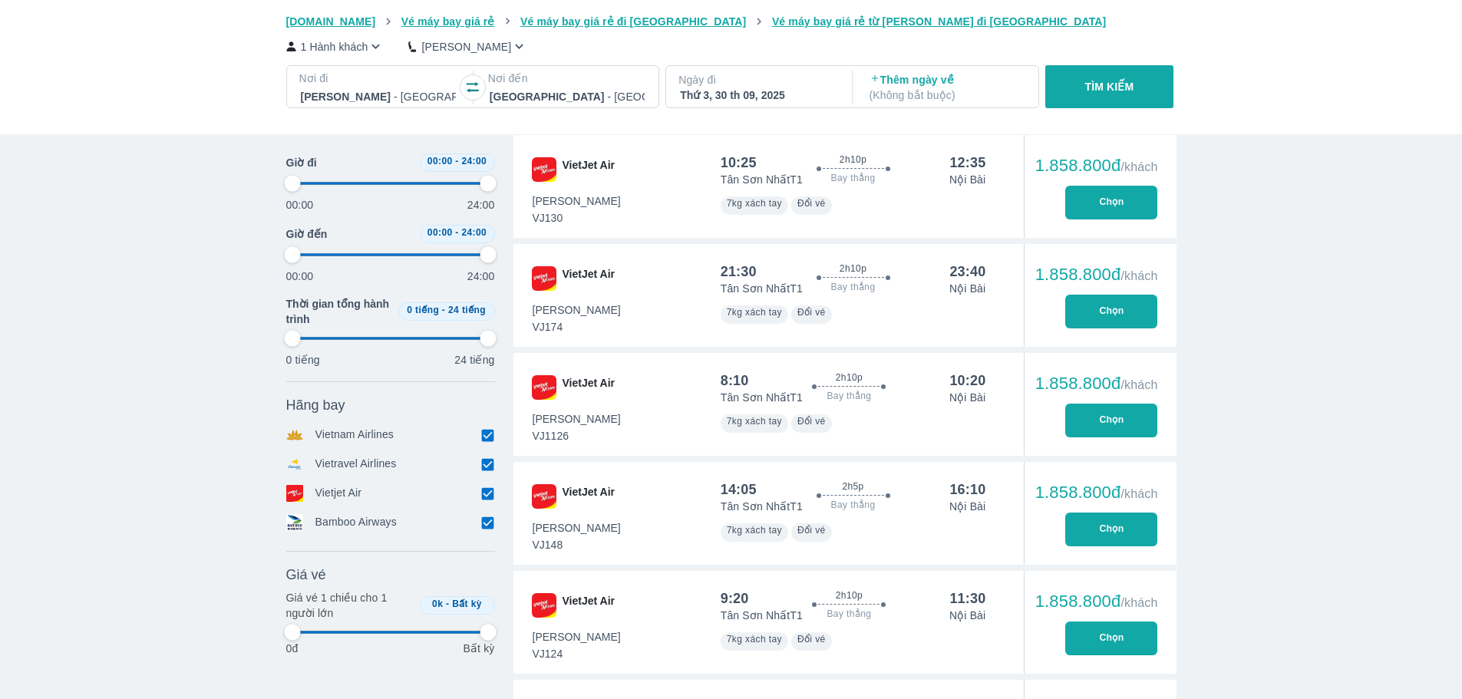
type input "97.9166666666667"
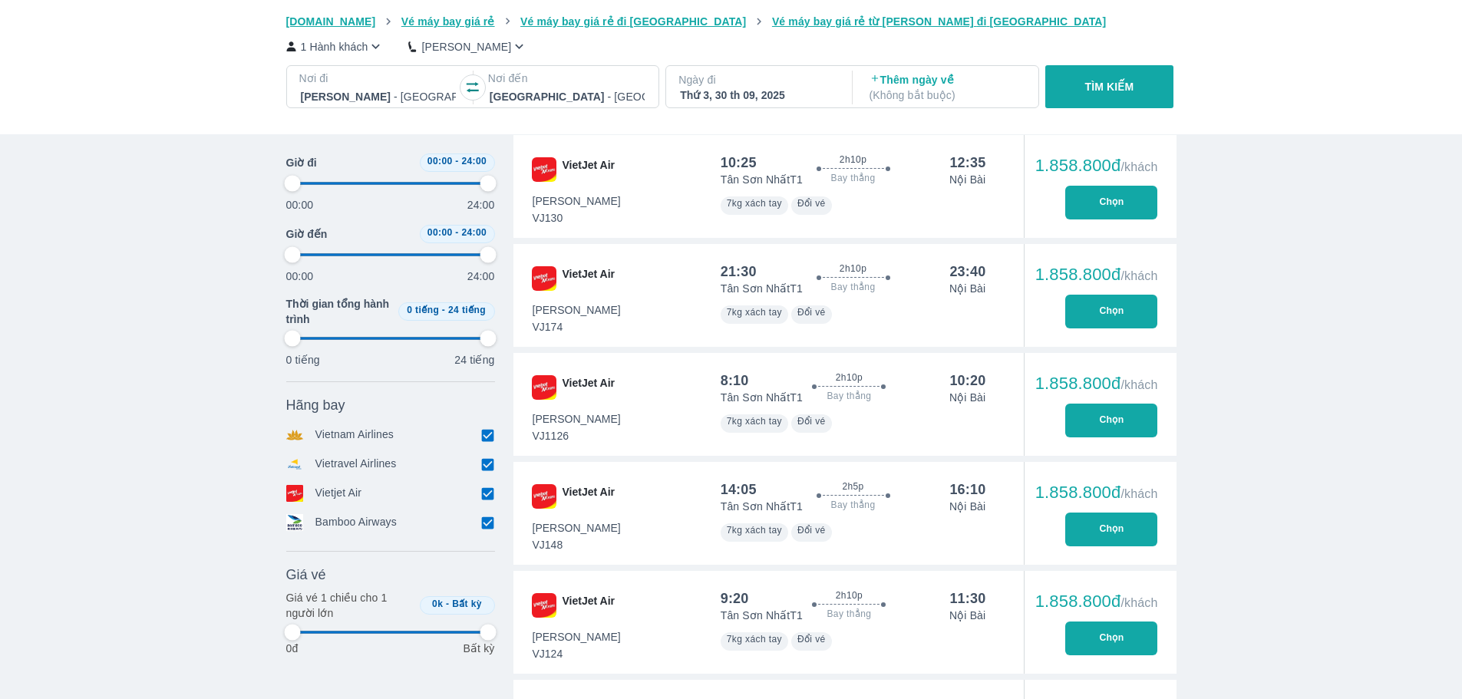
type input "97.9166666666667"
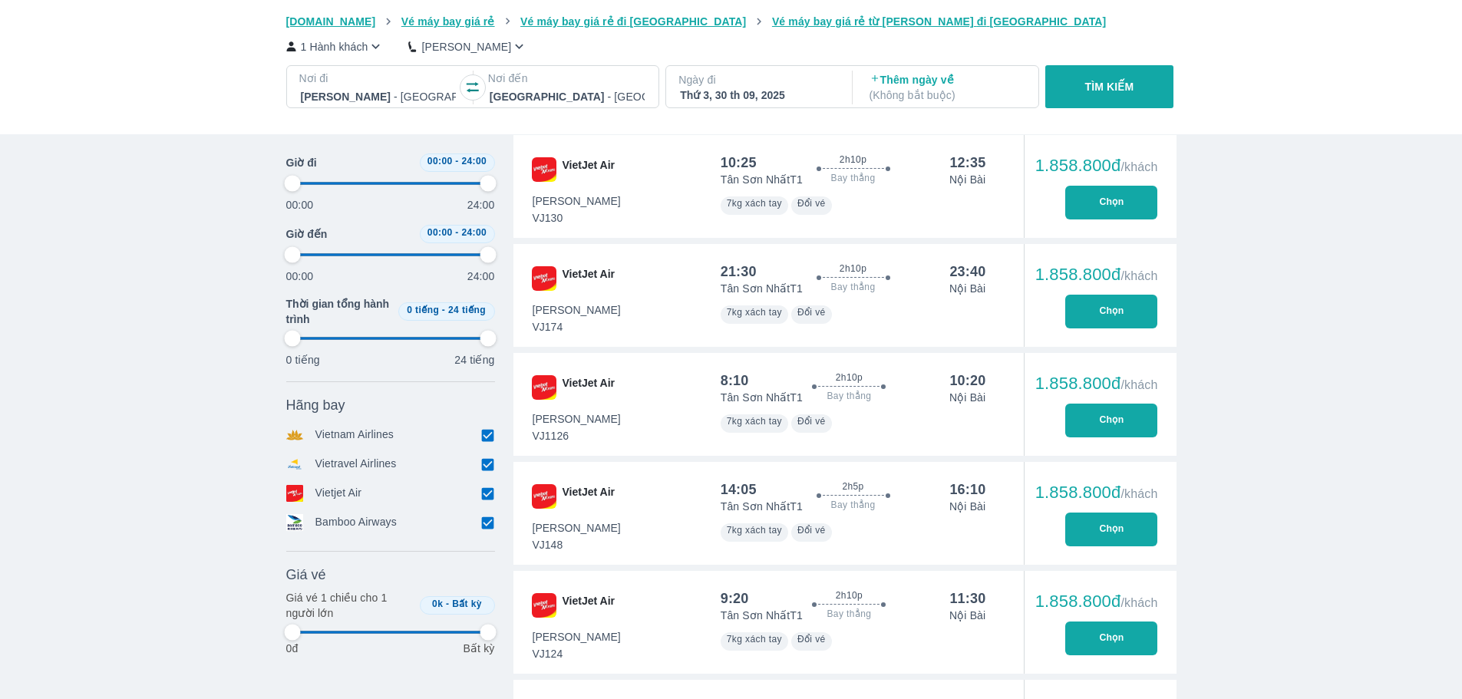
type input "97.9166666666667"
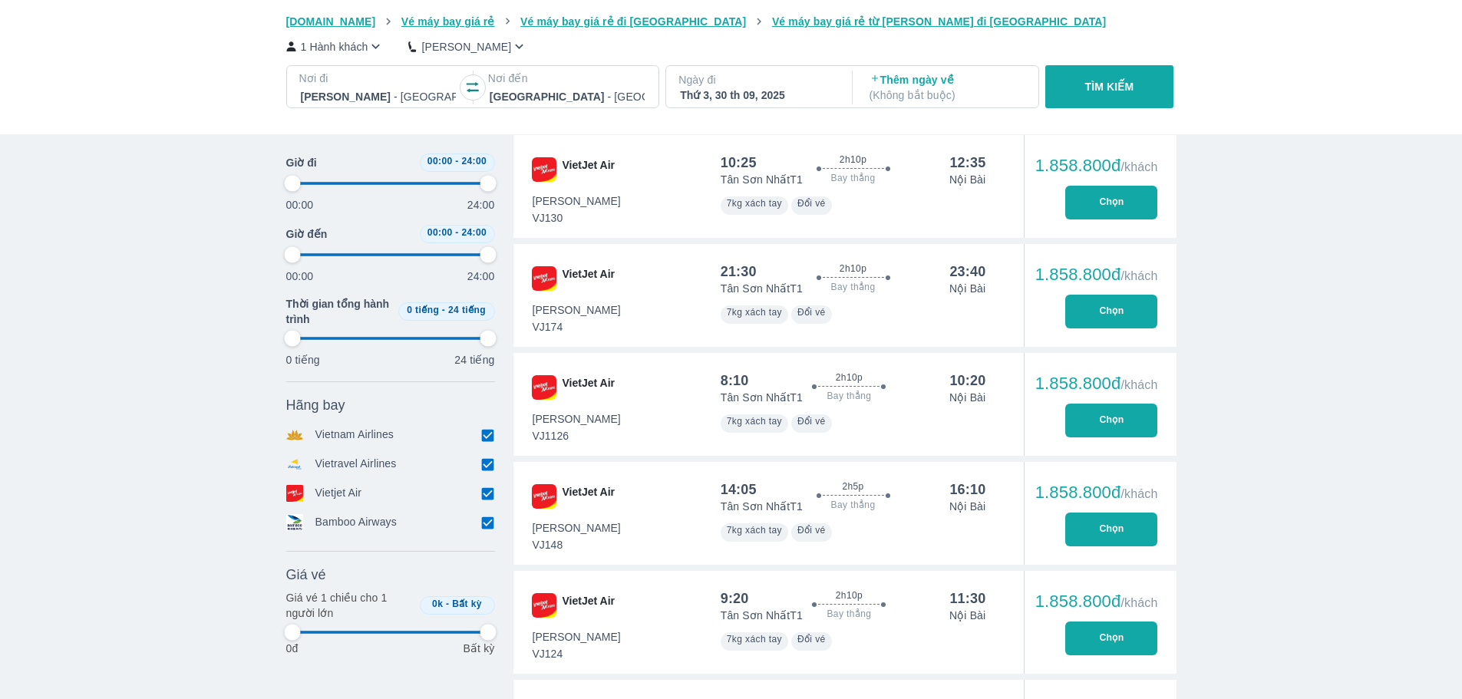
type input "97.9166666666667"
